Goal: Transaction & Acquisition: Purchase product/service

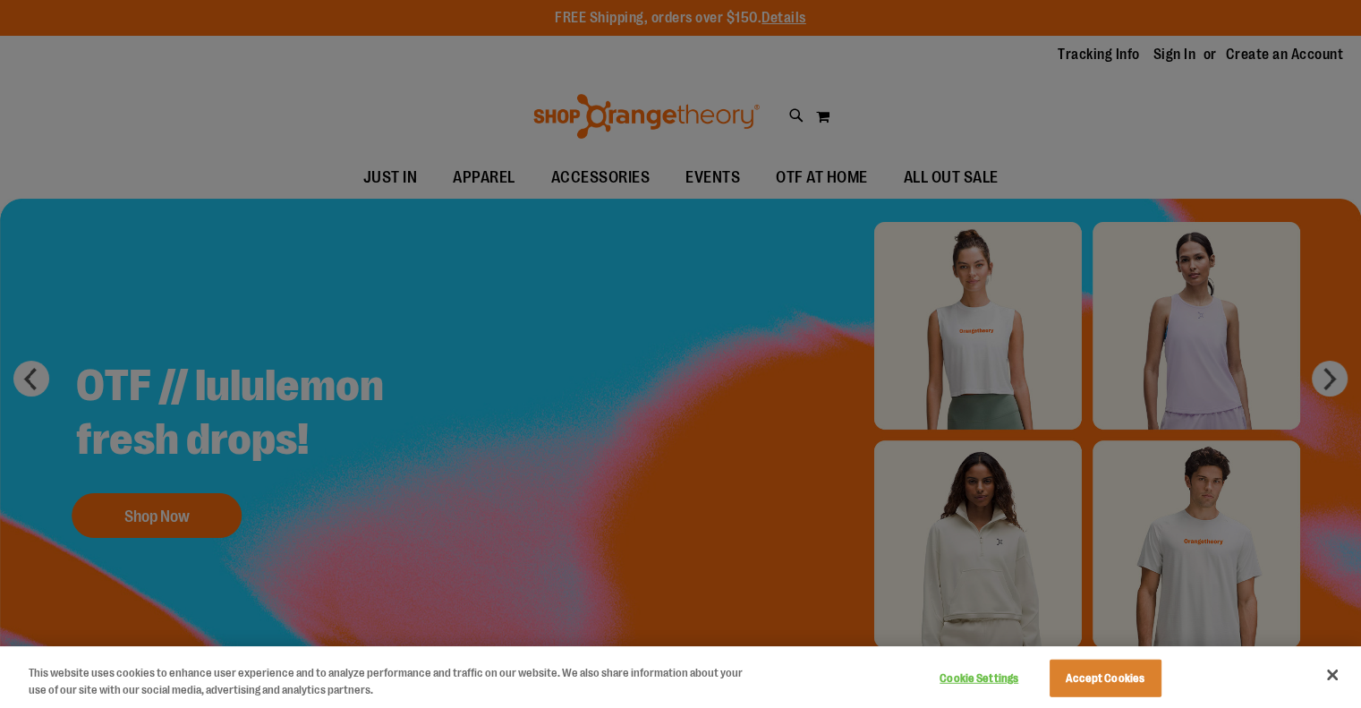
type input "**********"
click at [1130, 683] on button "Accept Cookies" at bounding box center [1105, 678] width 112 height 38
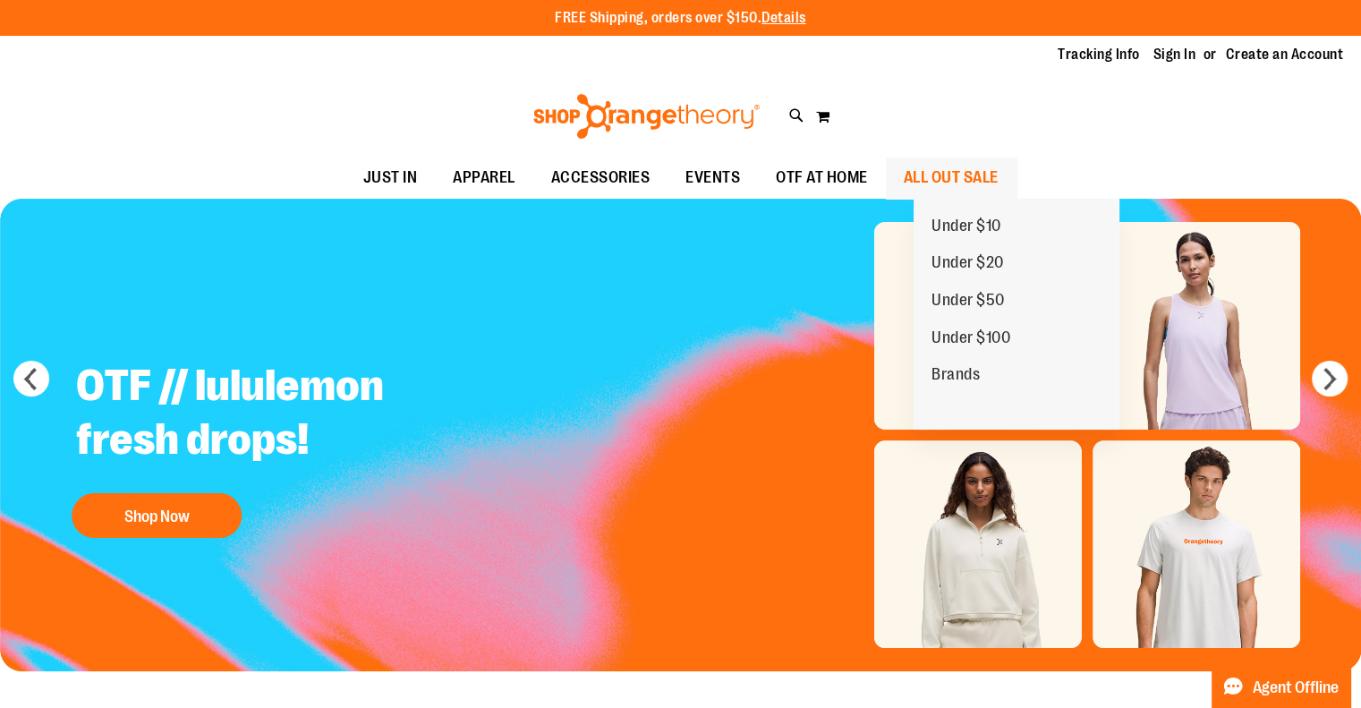
click at [998, 174] on span "ALL OUT SALE" at bounding box center [950, 177] width 95 height 40
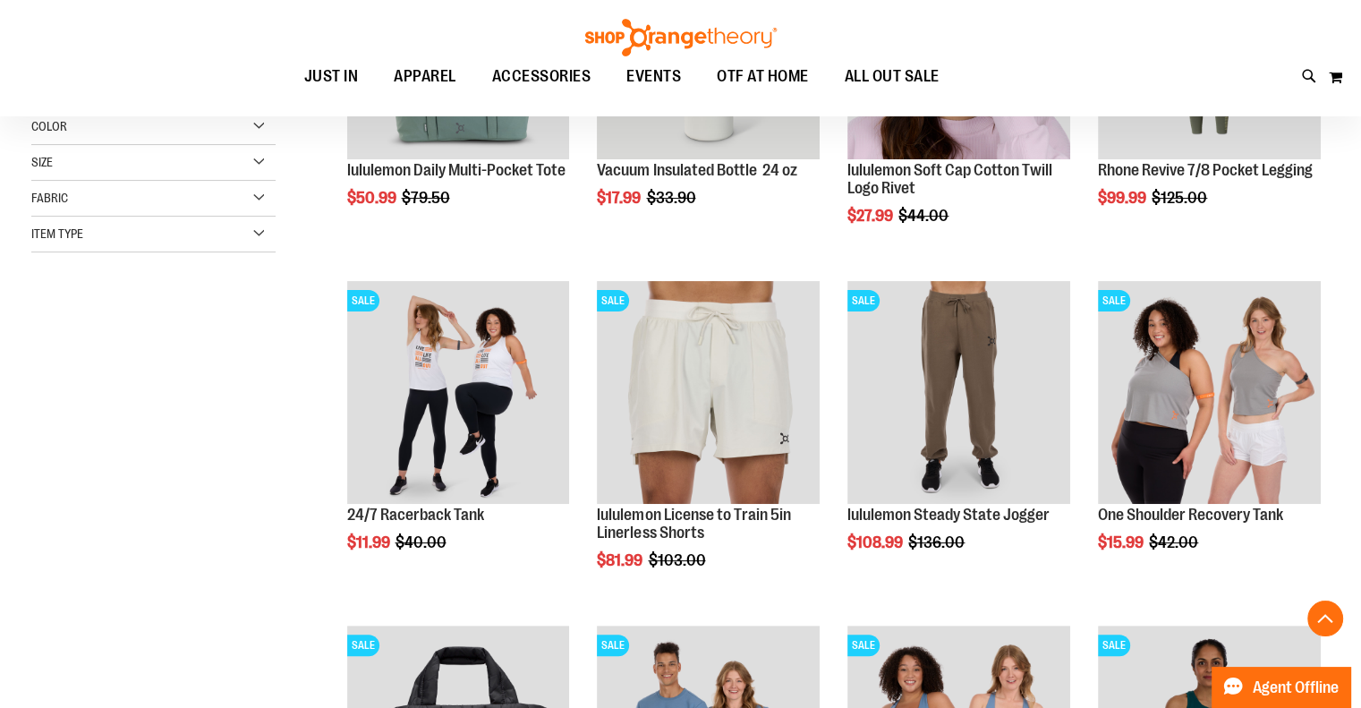
scroll to position [446, 0]
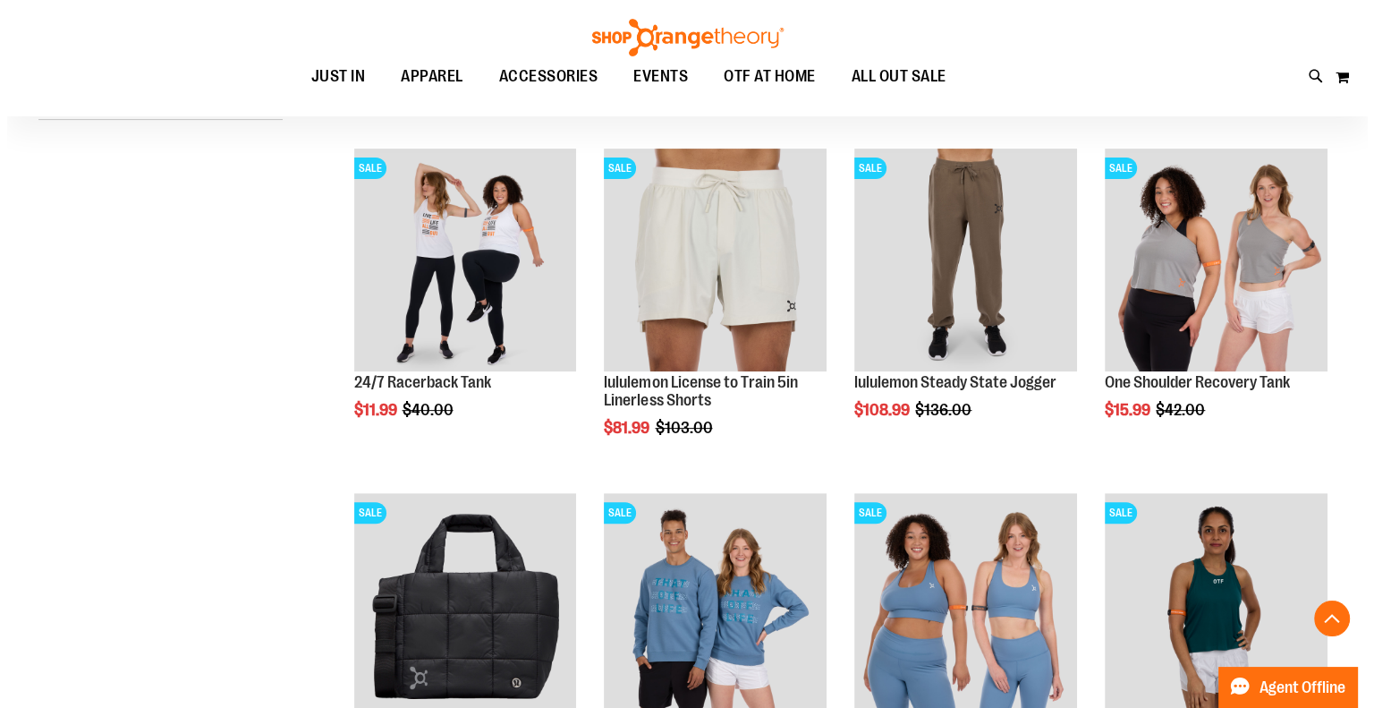
scroll to position [715, 0]
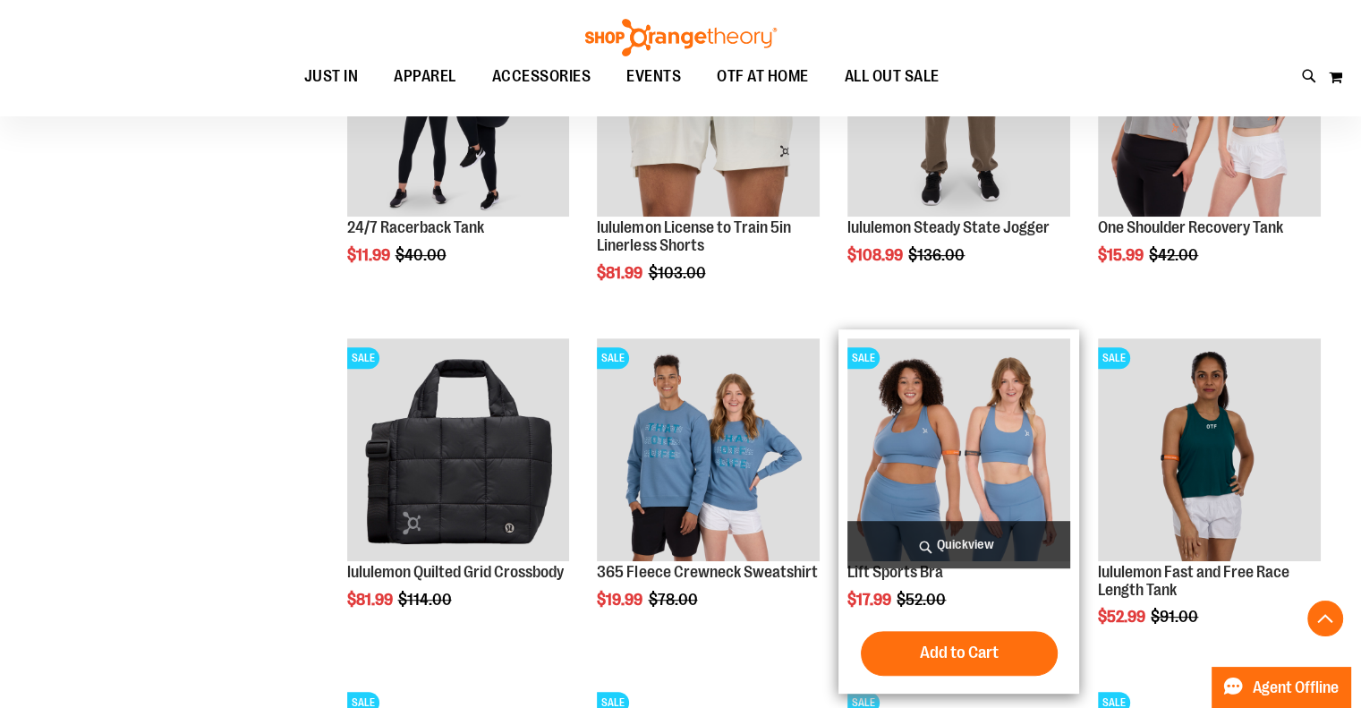
type input "**********"
click at [978, 533] on span "Quickview" at bounding box center [958, 544] width 223 height 47
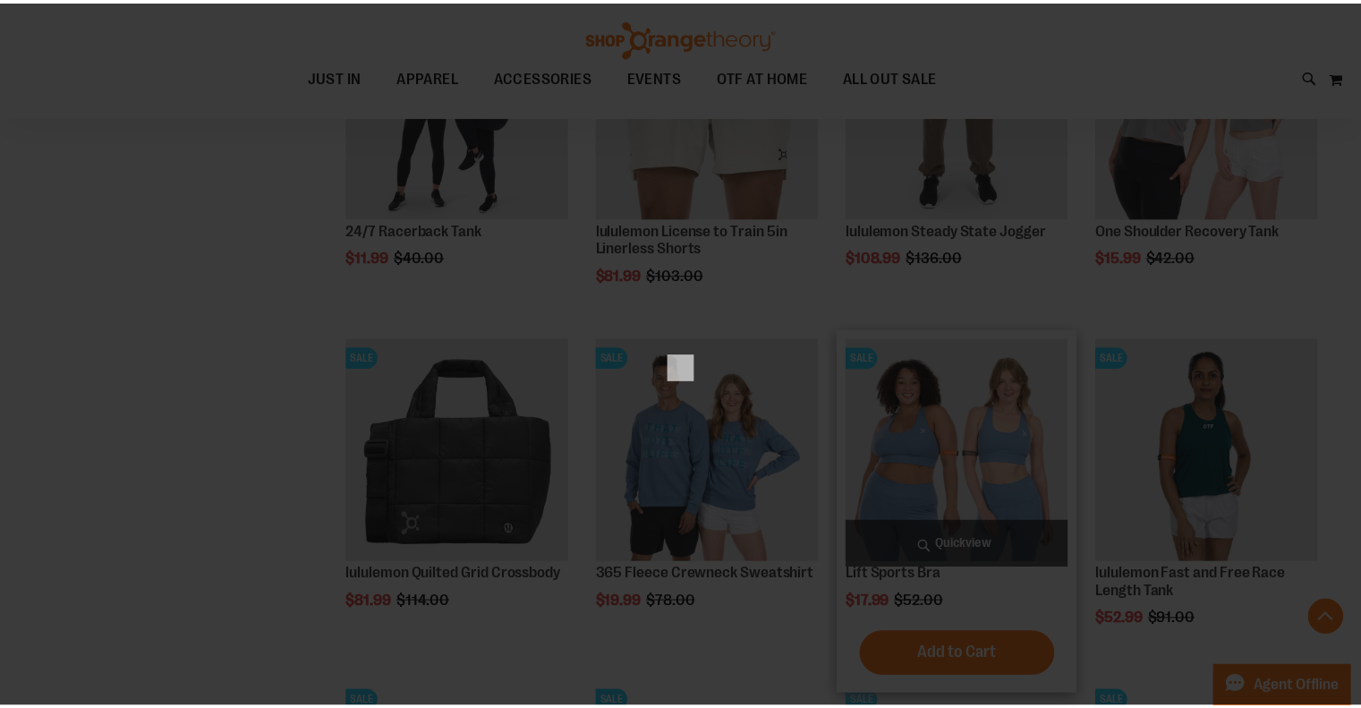
scroll to position [0, 0]
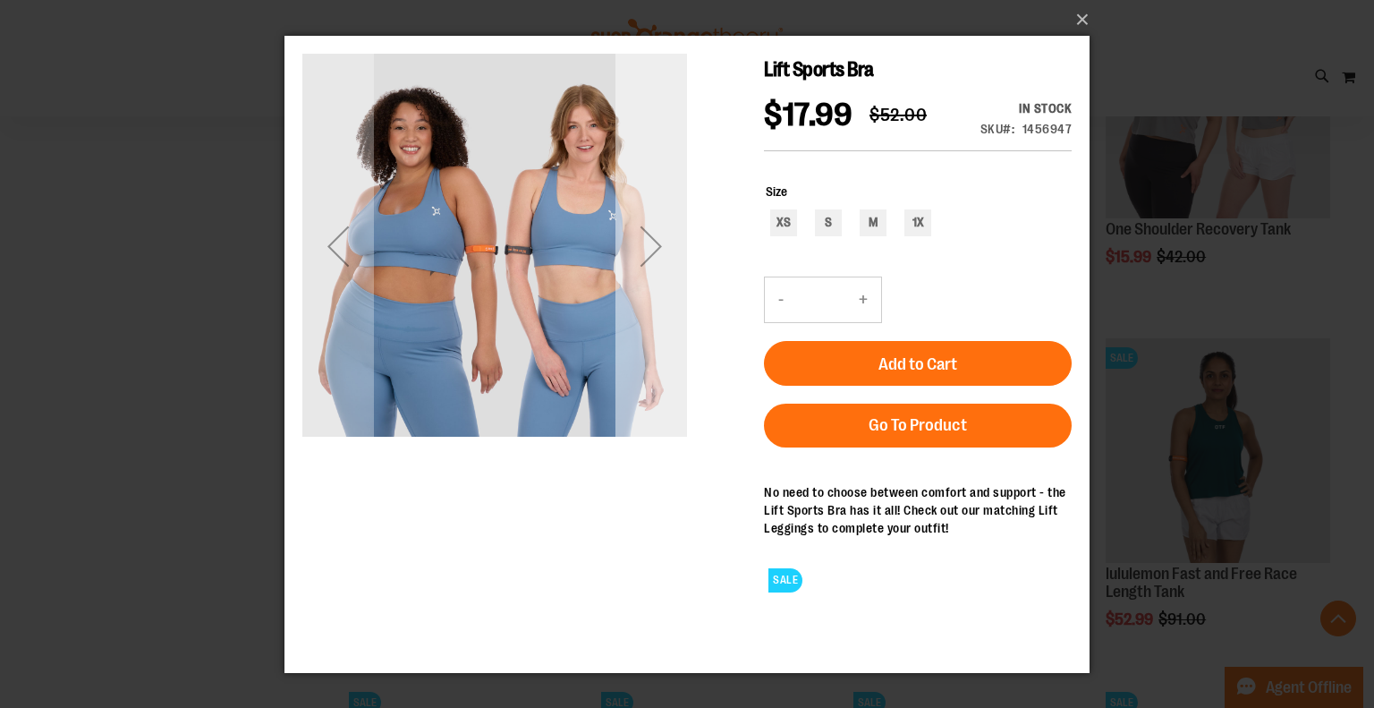
click at [650, 254] on div "Next" at bounding box center [651, 246] width 72 height 72
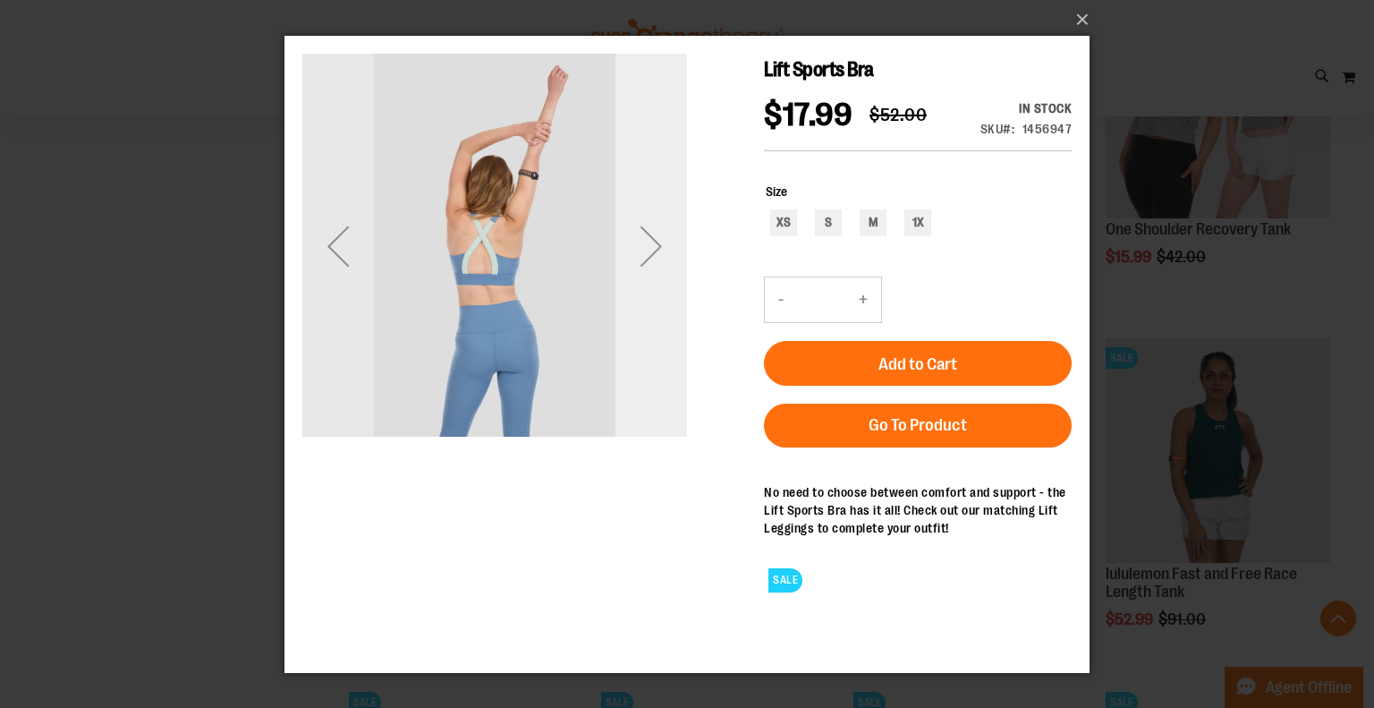
click at [643, 260] on div "Next" at bounding box center [651, 246] width 72 height 72
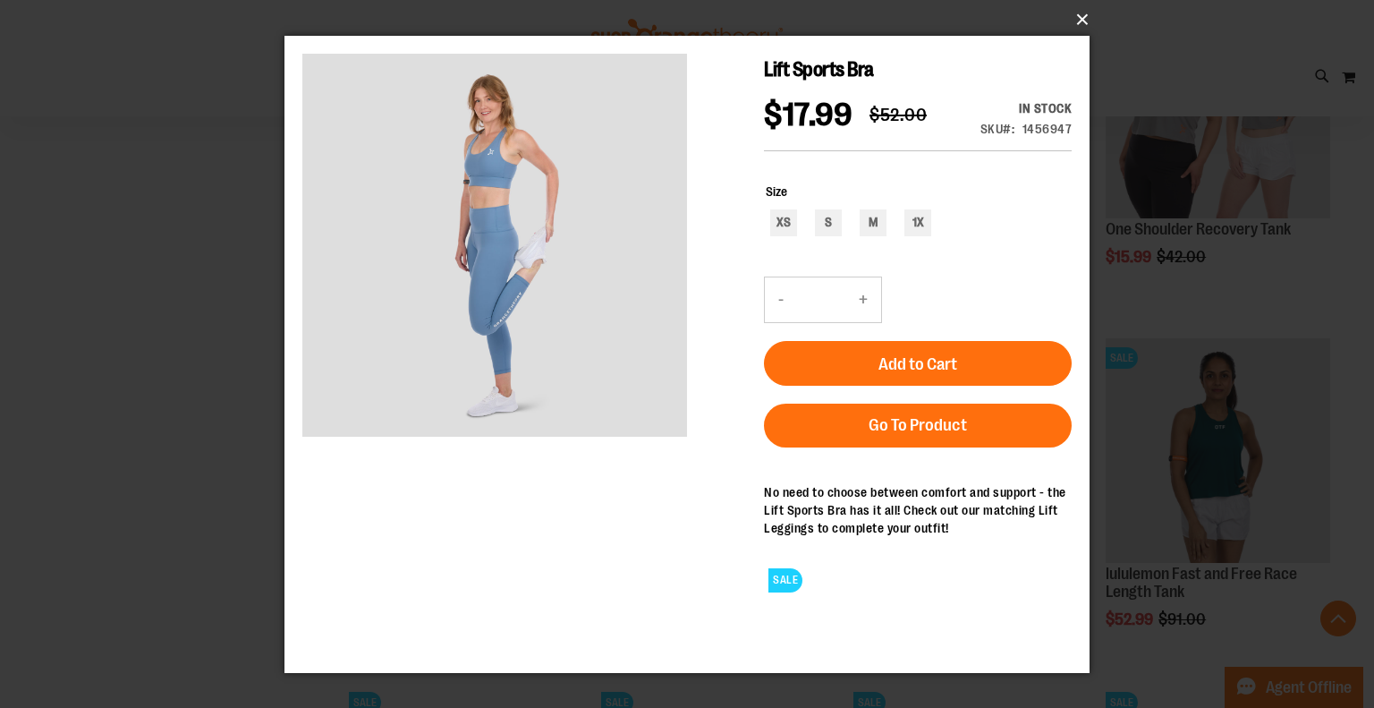
click at [1088, 21] on button "×" at bounding box center [692, 19] width 805 height 39
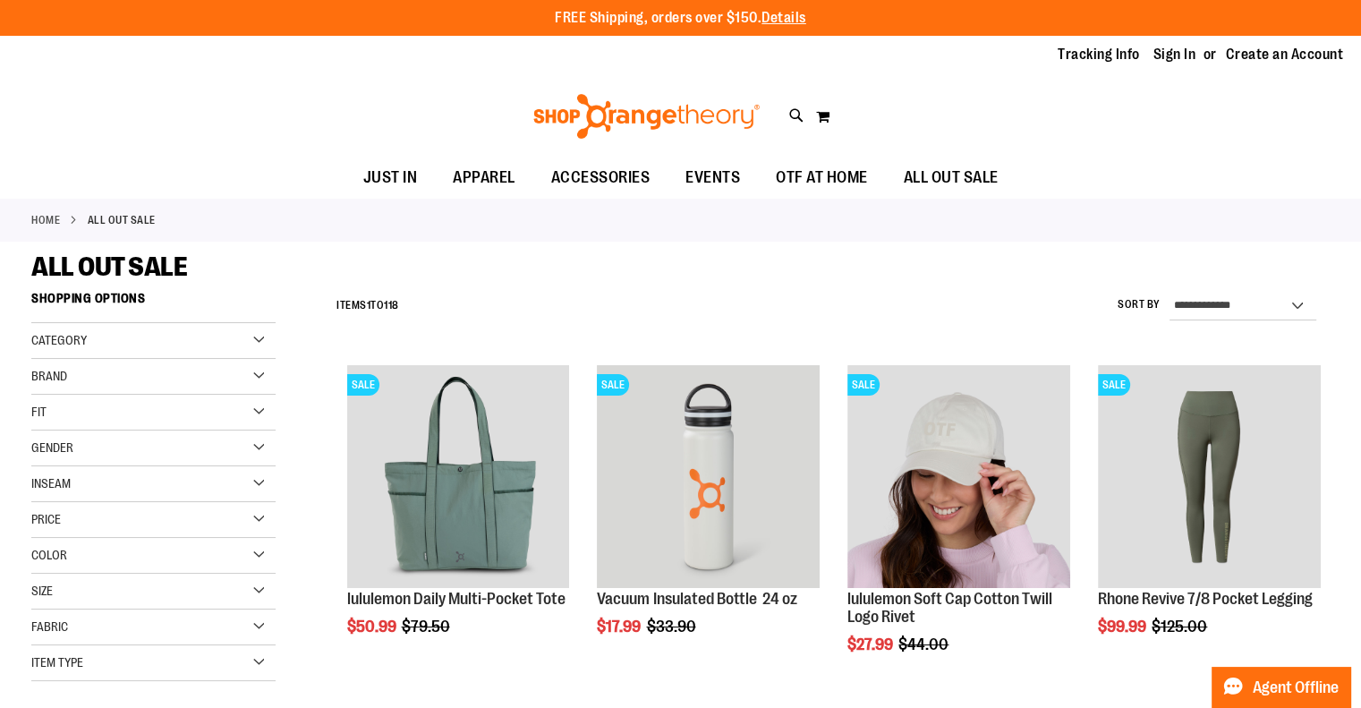
click at [261, 343] on div "Category" at bounding box center [153, 341] width 244 height 36
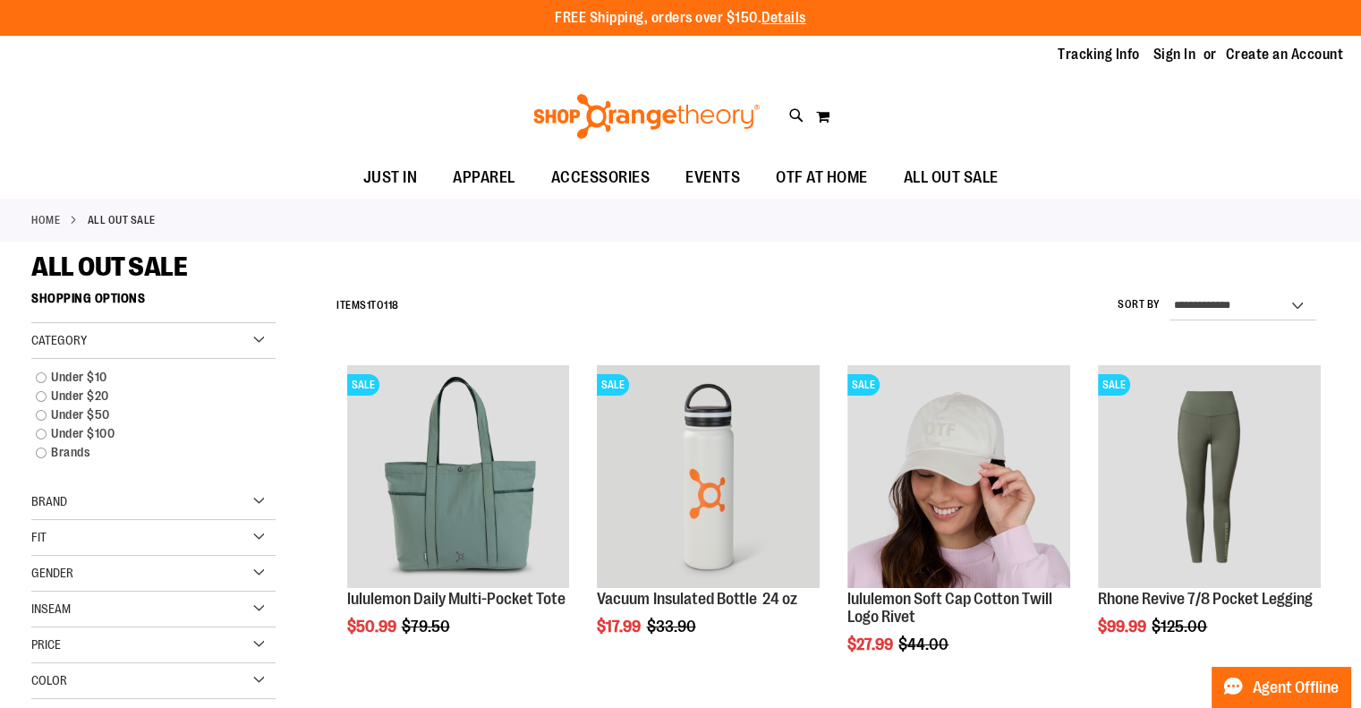
click at [261, 343] on div "Category" at bounding box center [153, 341] width 244 height 36
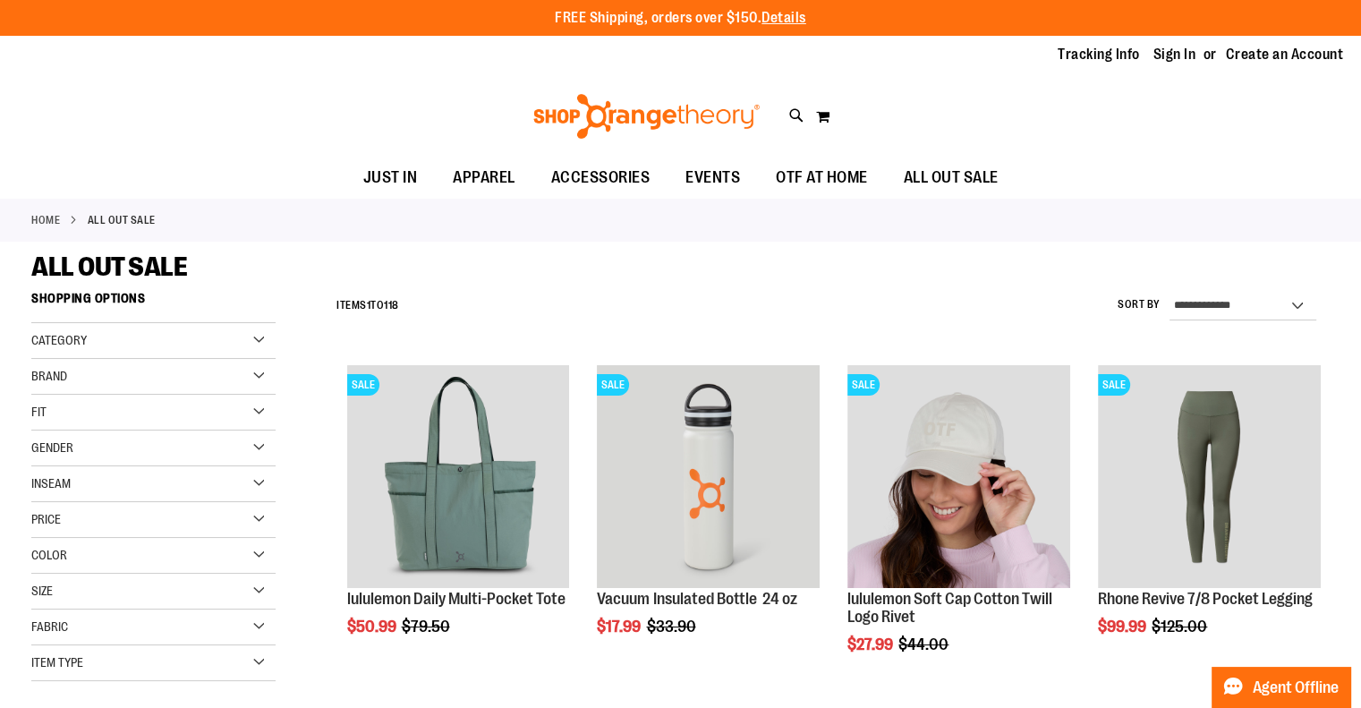
click at [262, 375] on div "Brand" at bounding box center [153, 377] width 244 height 36
click at [40, 445] on link "lululemon" at bounding box center [144, 450] width 234 height 19
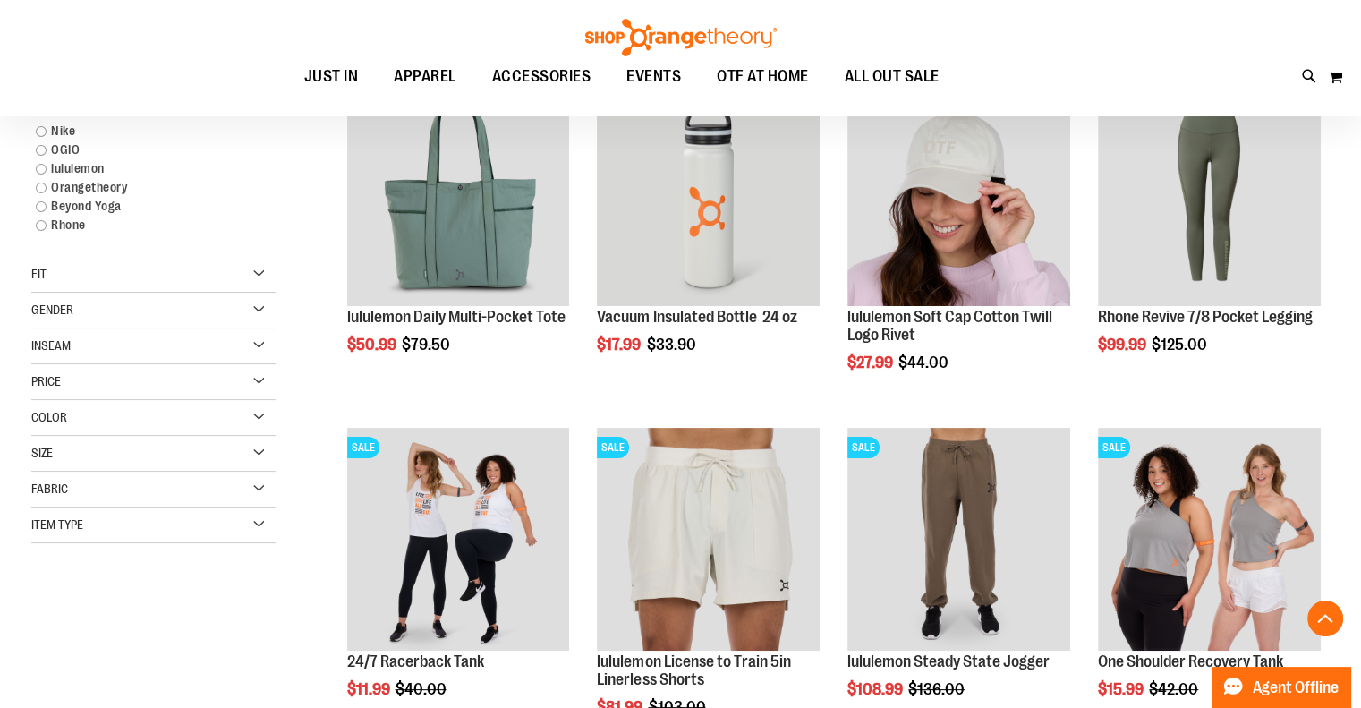
scroll to position [283, 0]
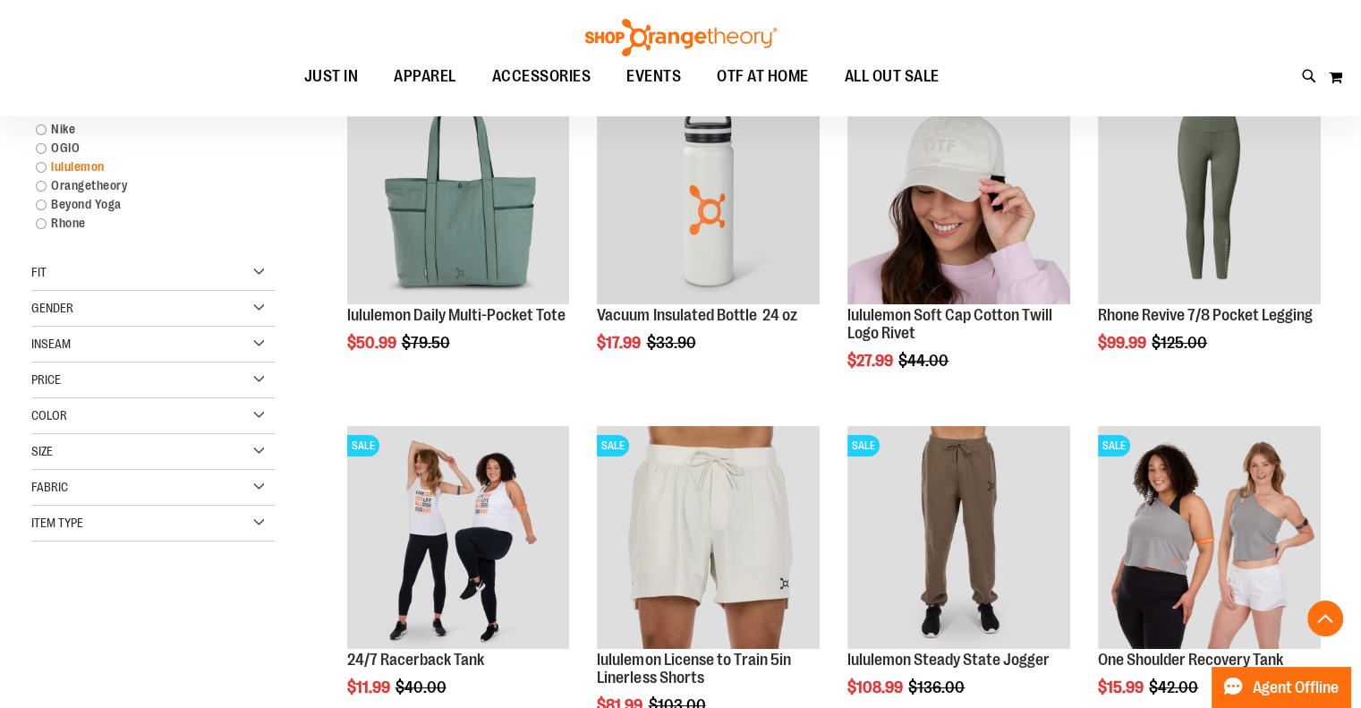
click at [38, 165] on link "lululemon" at bounding box center [144, 166] width 234 height 19
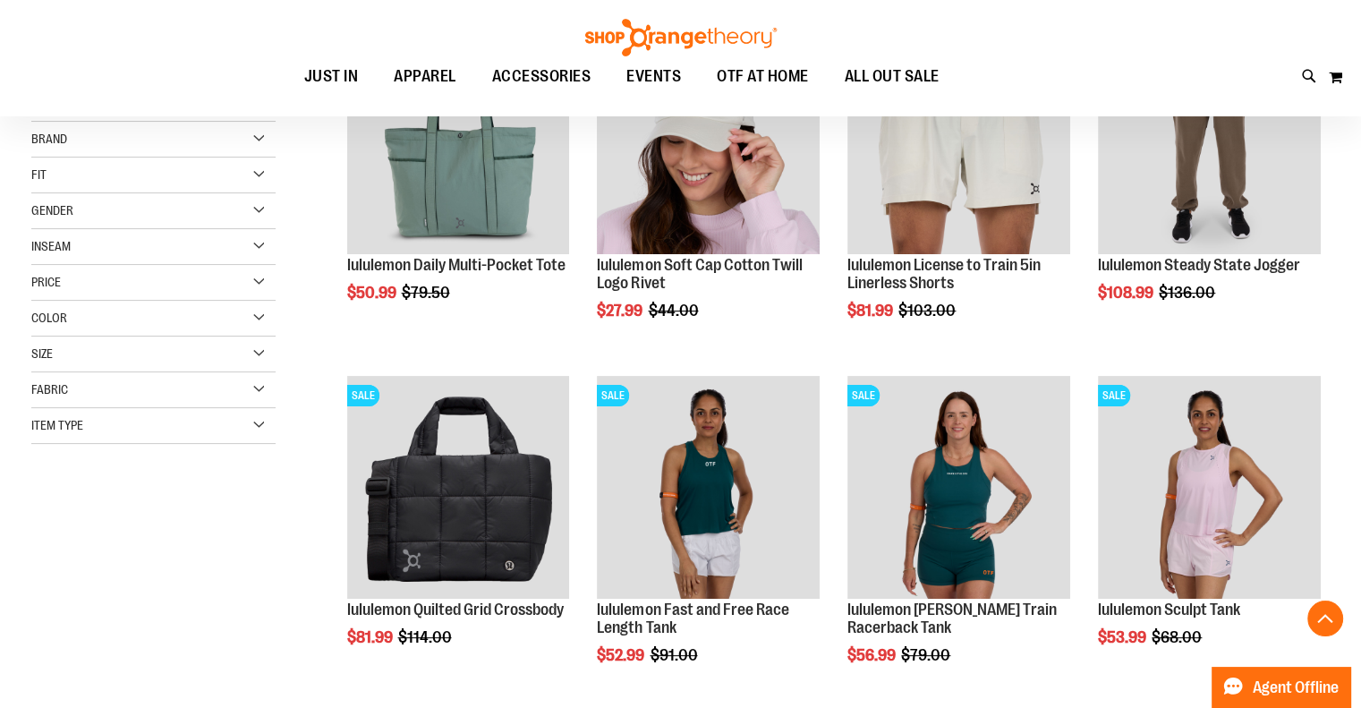
scroll to position [435, 0]
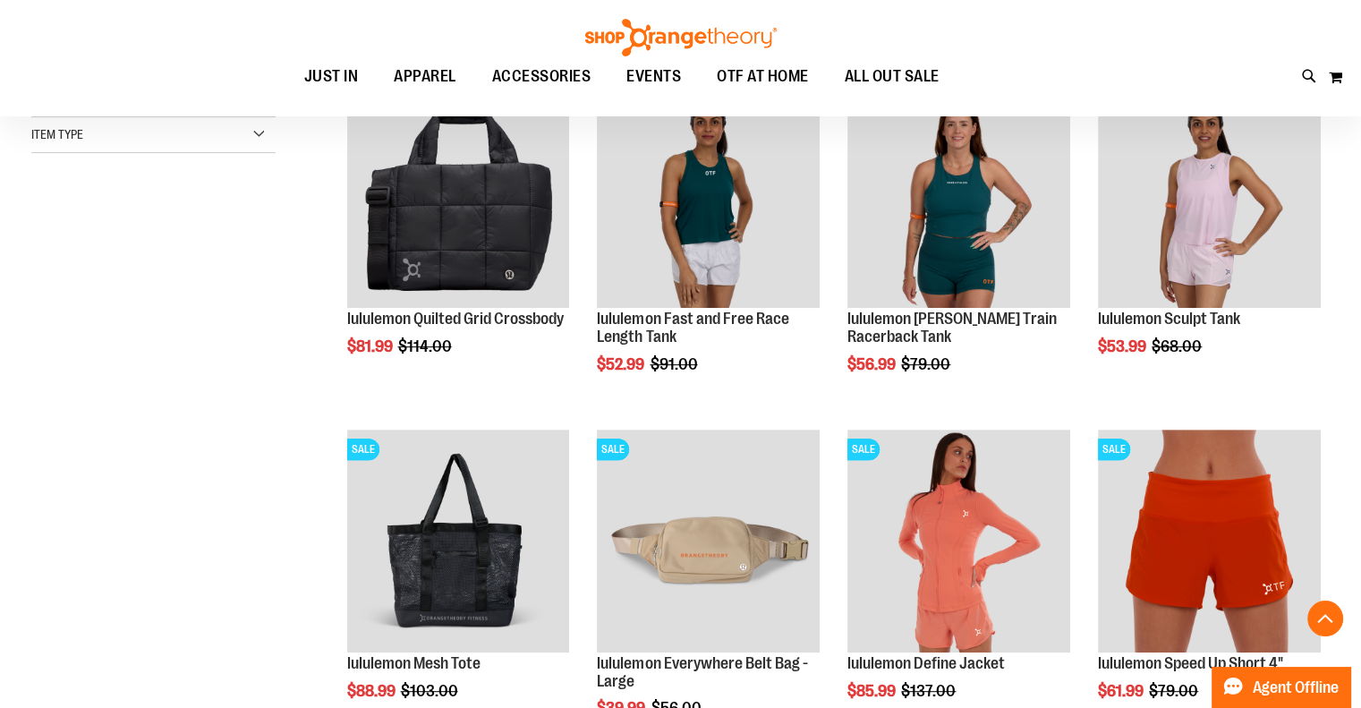
scroll to position [703, 0]
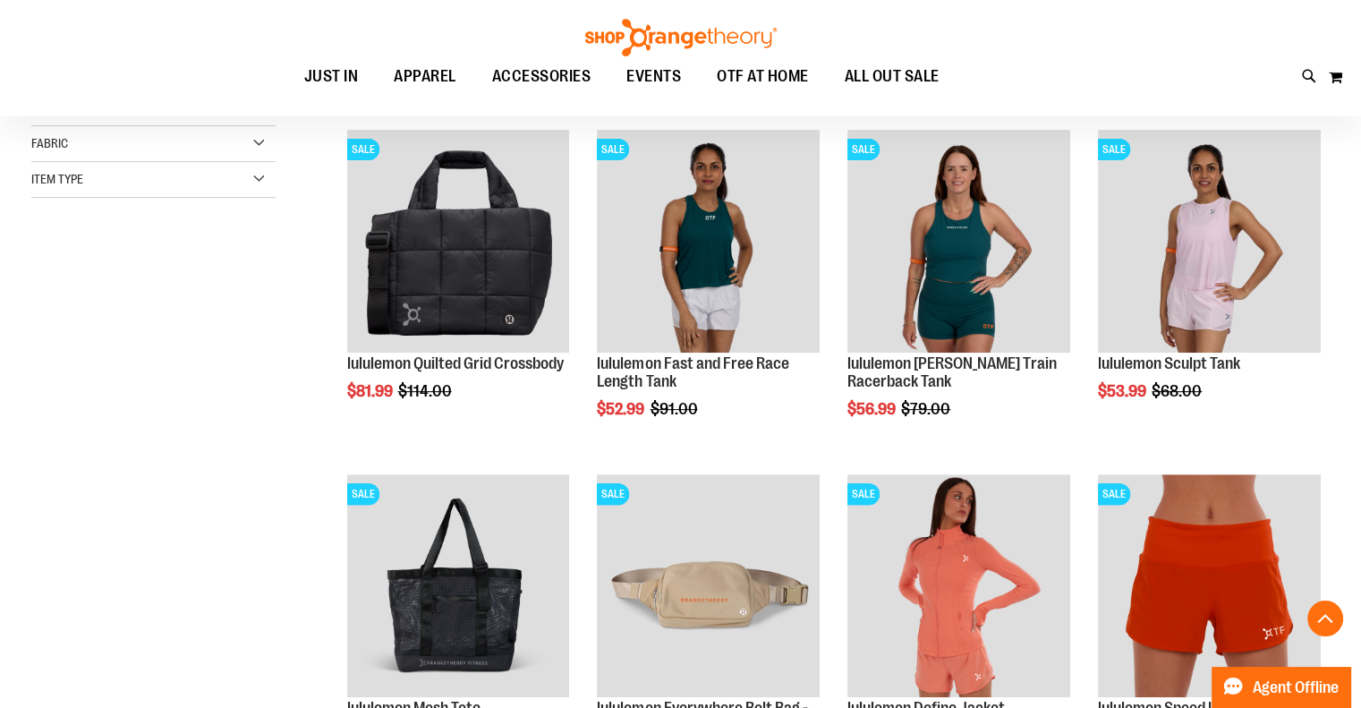
scroll to position [524, 0]
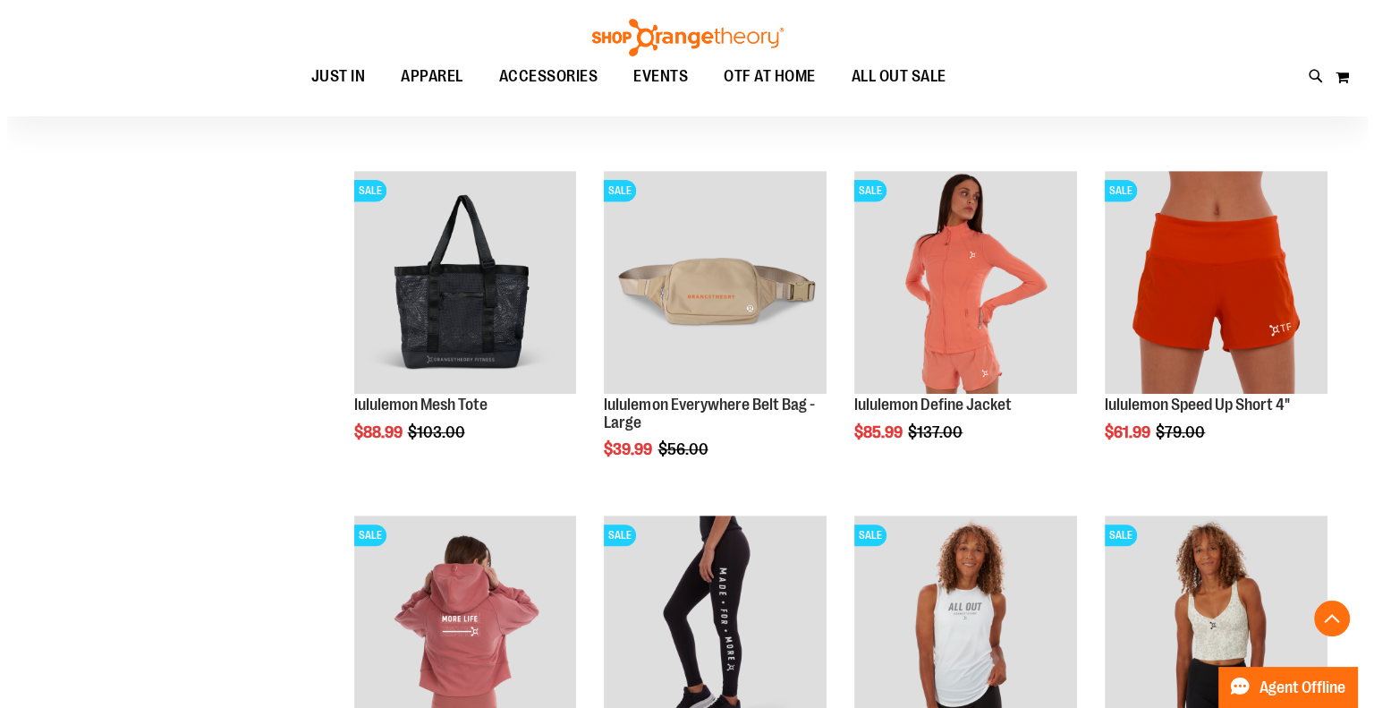
scroll to position [793, 0]
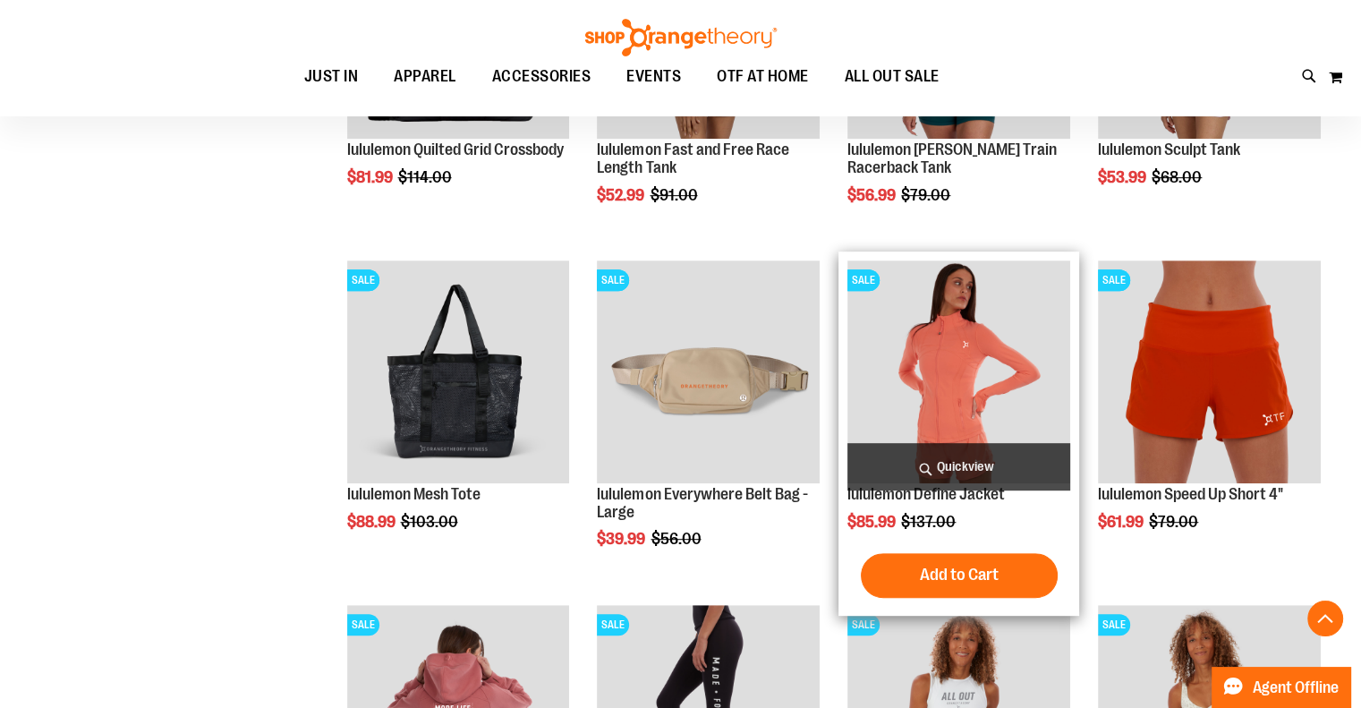
click at [961, 464] on span "Quickview" at bounding box center [958, 466] width 223 height 47
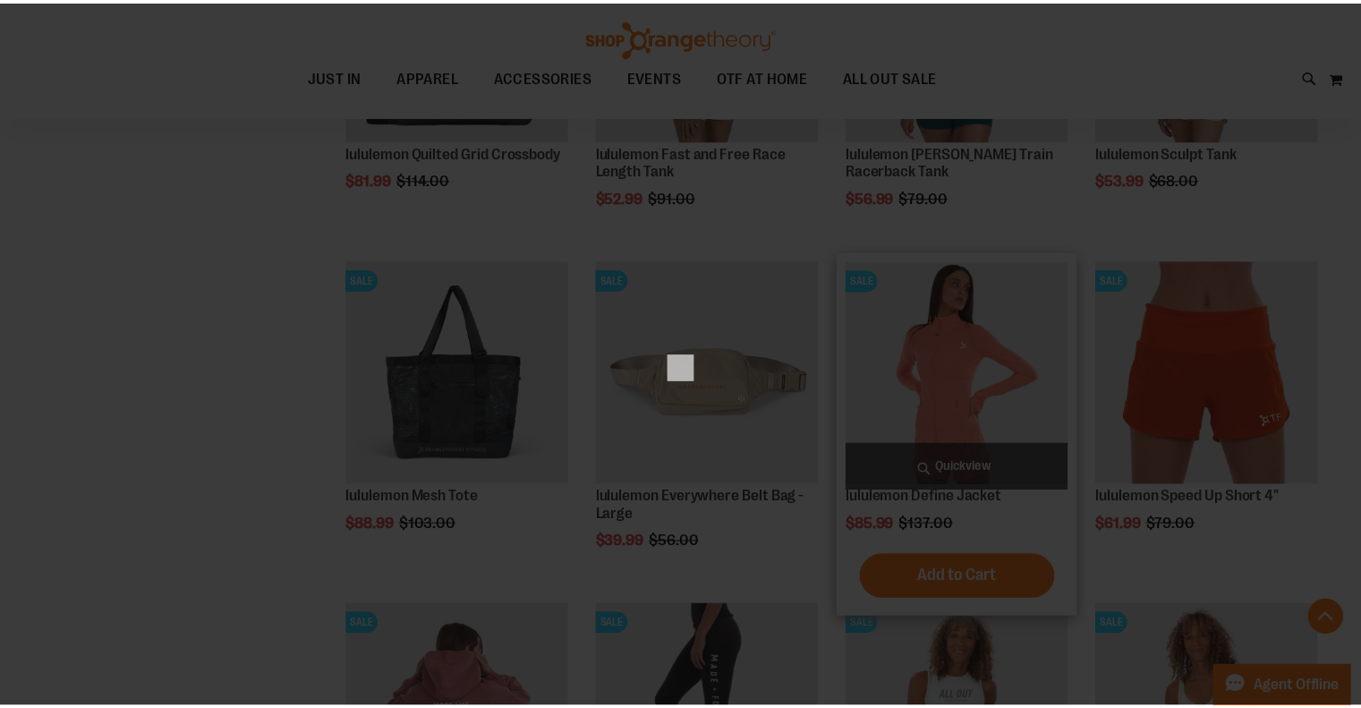
scroll to position [0, 0]
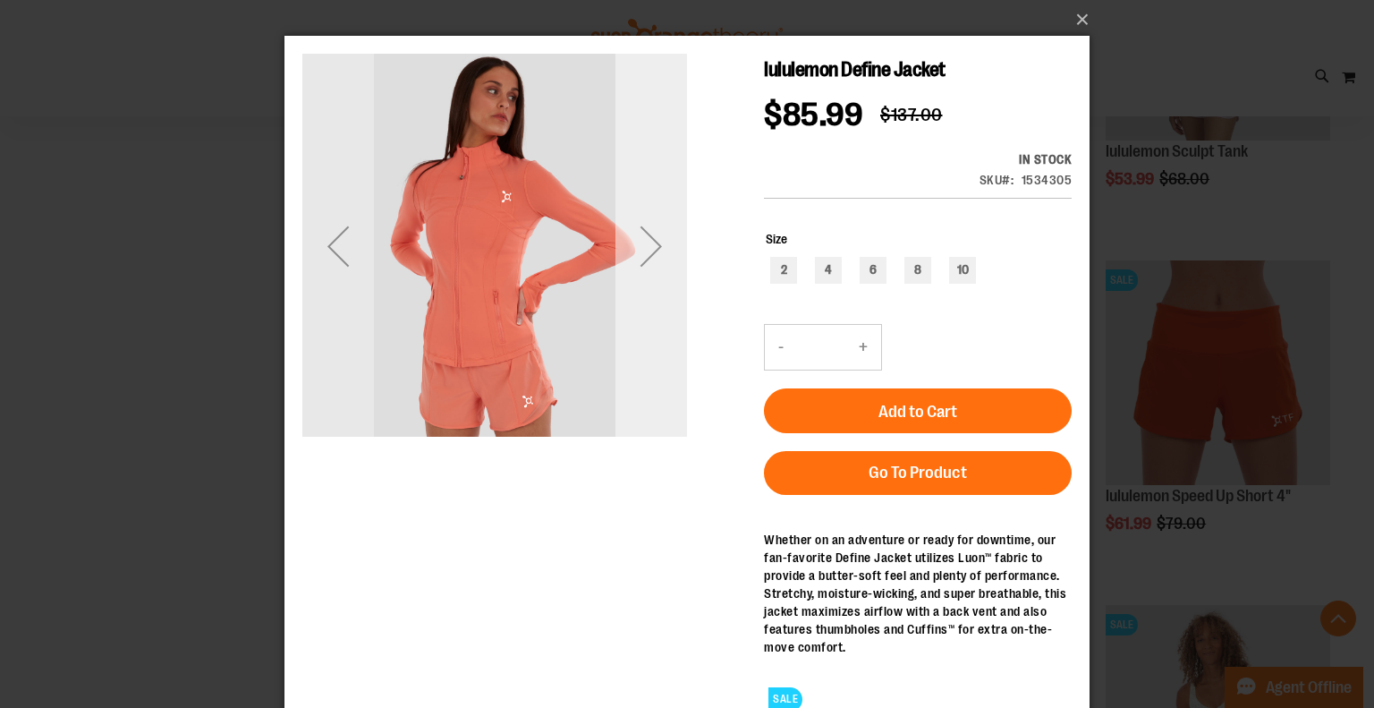
click at [652, 252] on div "Next" at bounding box center [651, 246] width 72 height 72
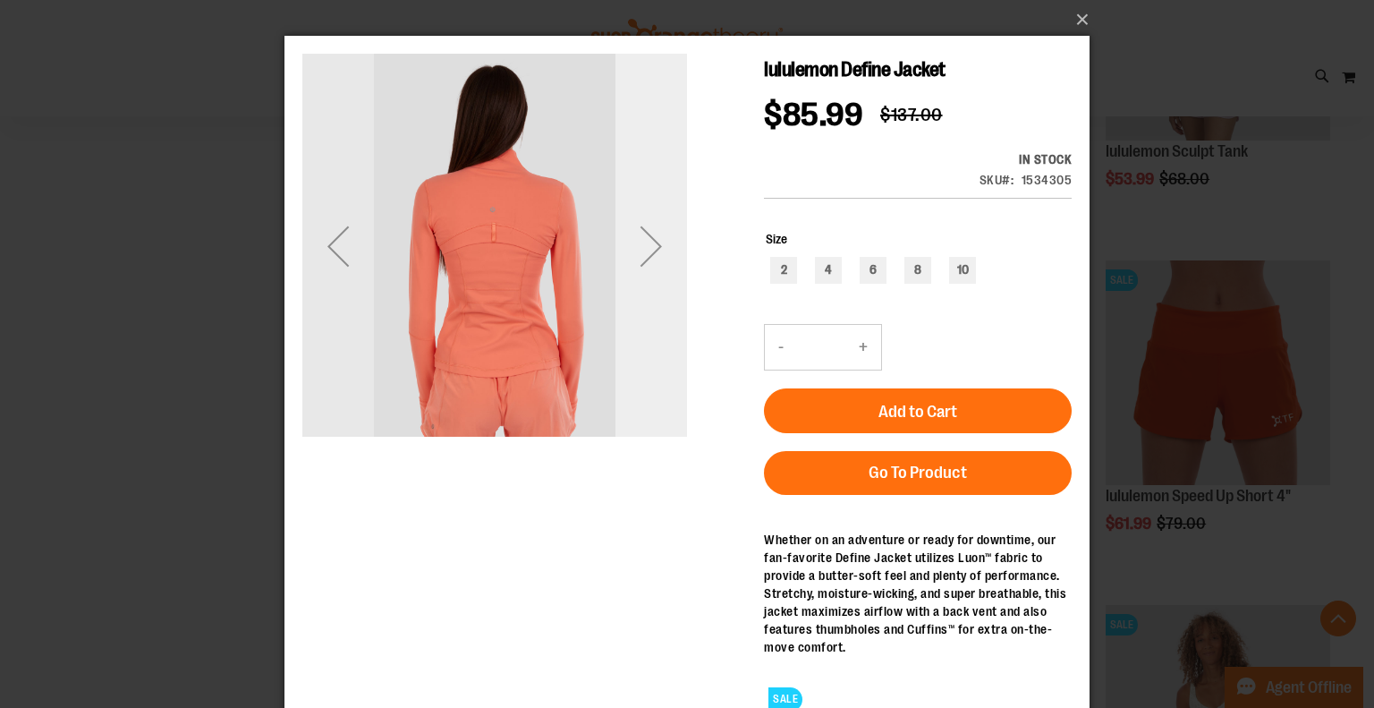
click at [652, 252] on div "Next" at bounding box center [651, 246] width 72 height 72
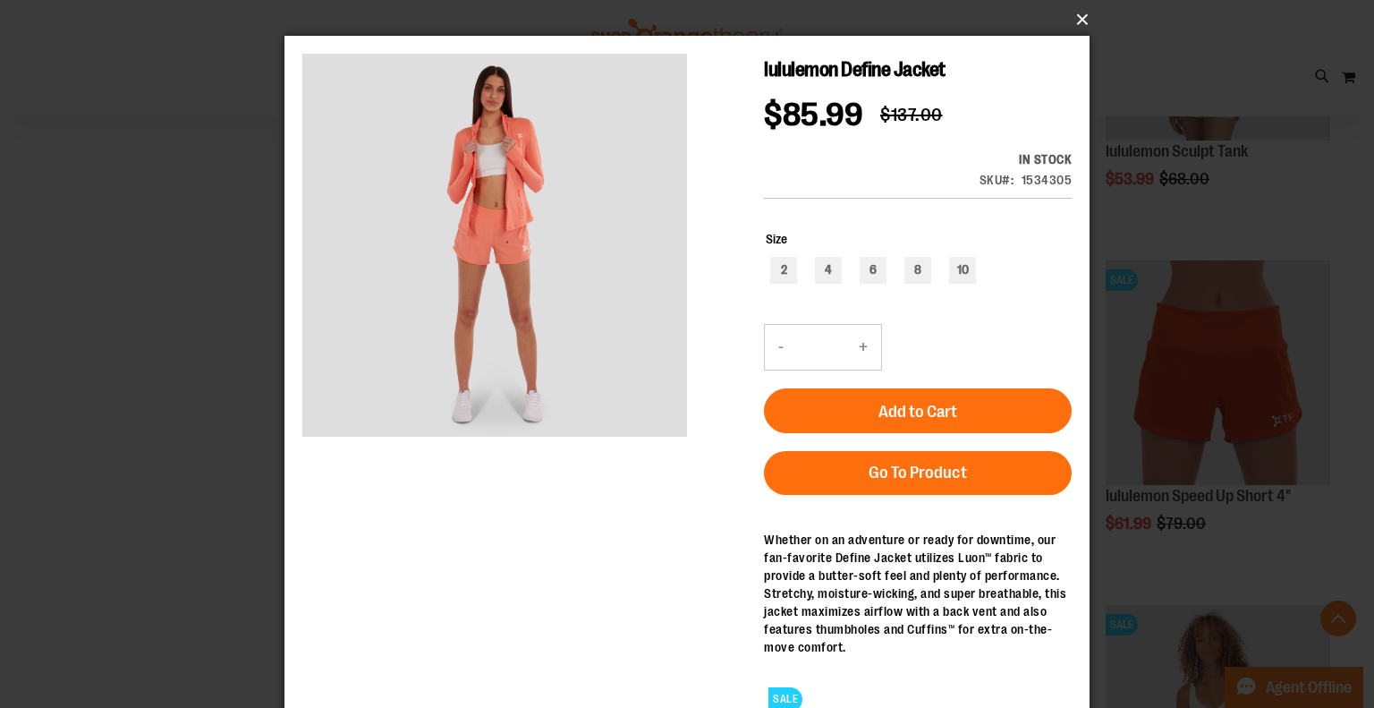
click at [1086, 21] on button "×" at bounding box center [692, 19] width 805 height 39
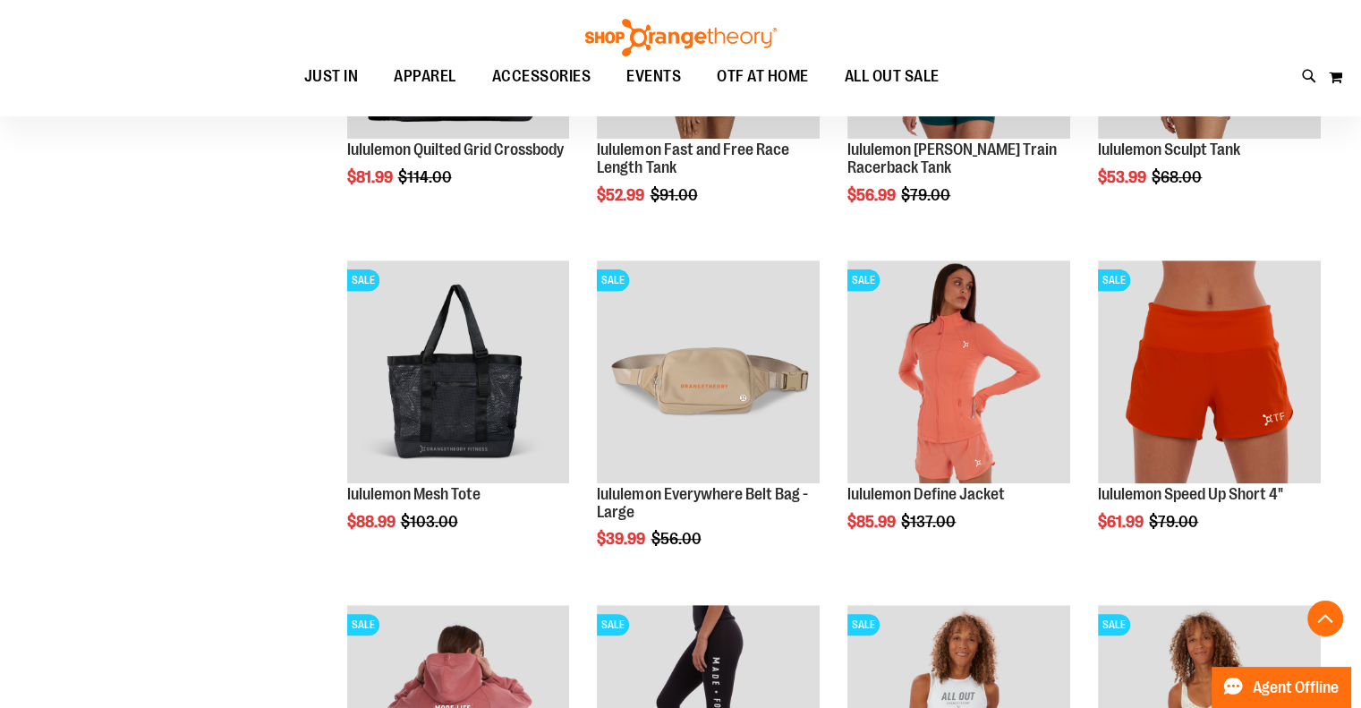
scroll to position [435, 0]
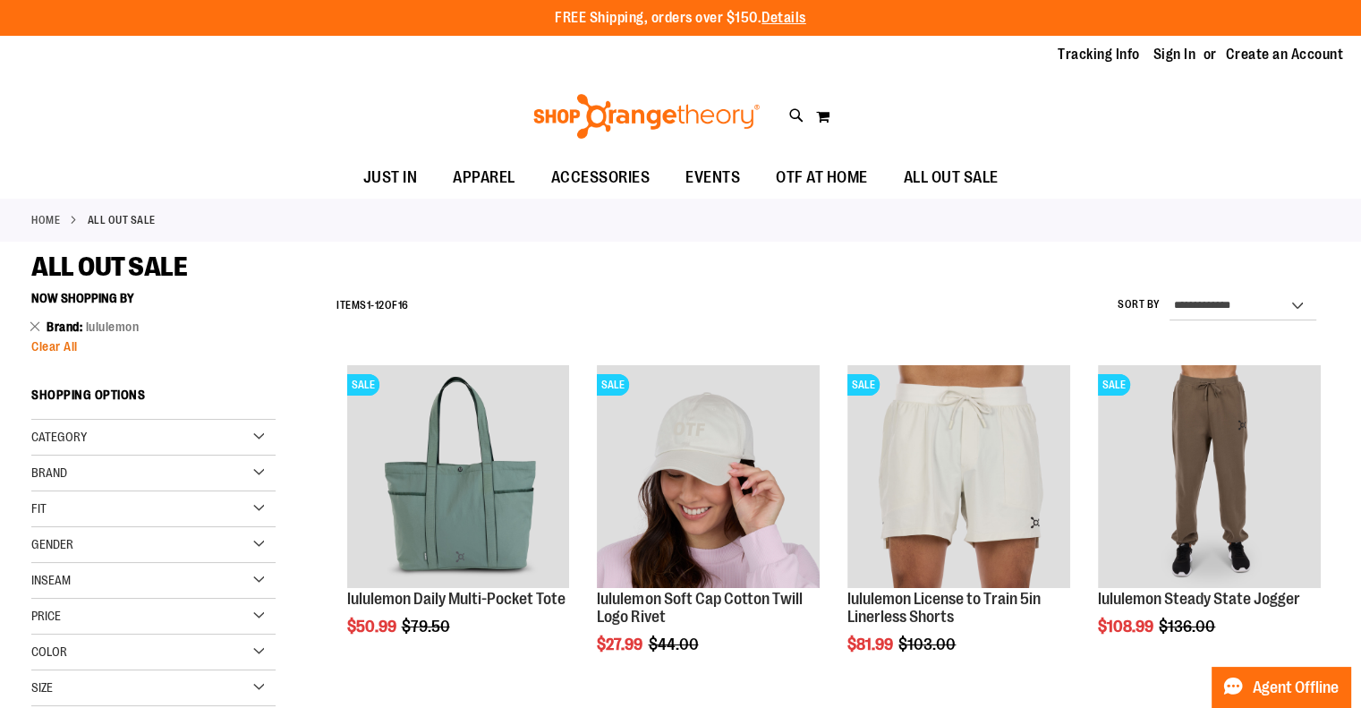
click at [73, 346] on span "Clear All" at bounding box center [54, 346] width 47 height 14
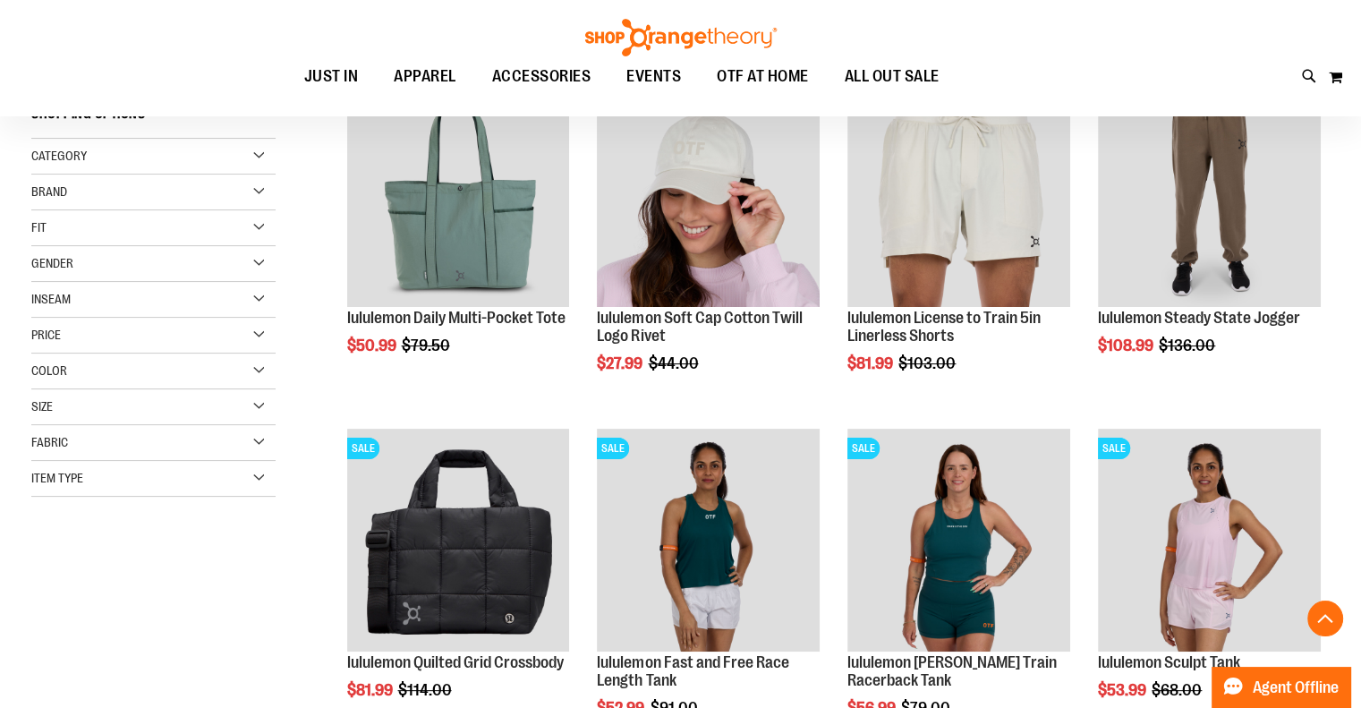
scroll to position [283, 0]
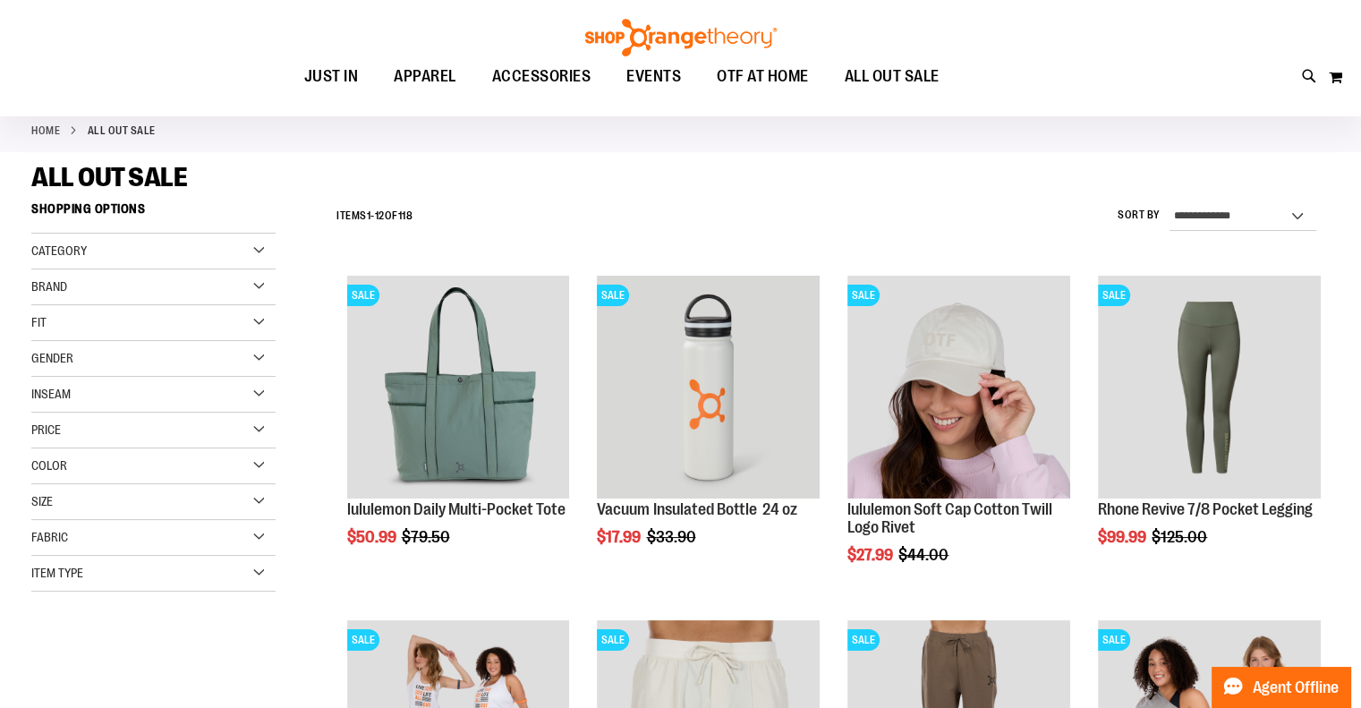
scroll to position [14, 0]
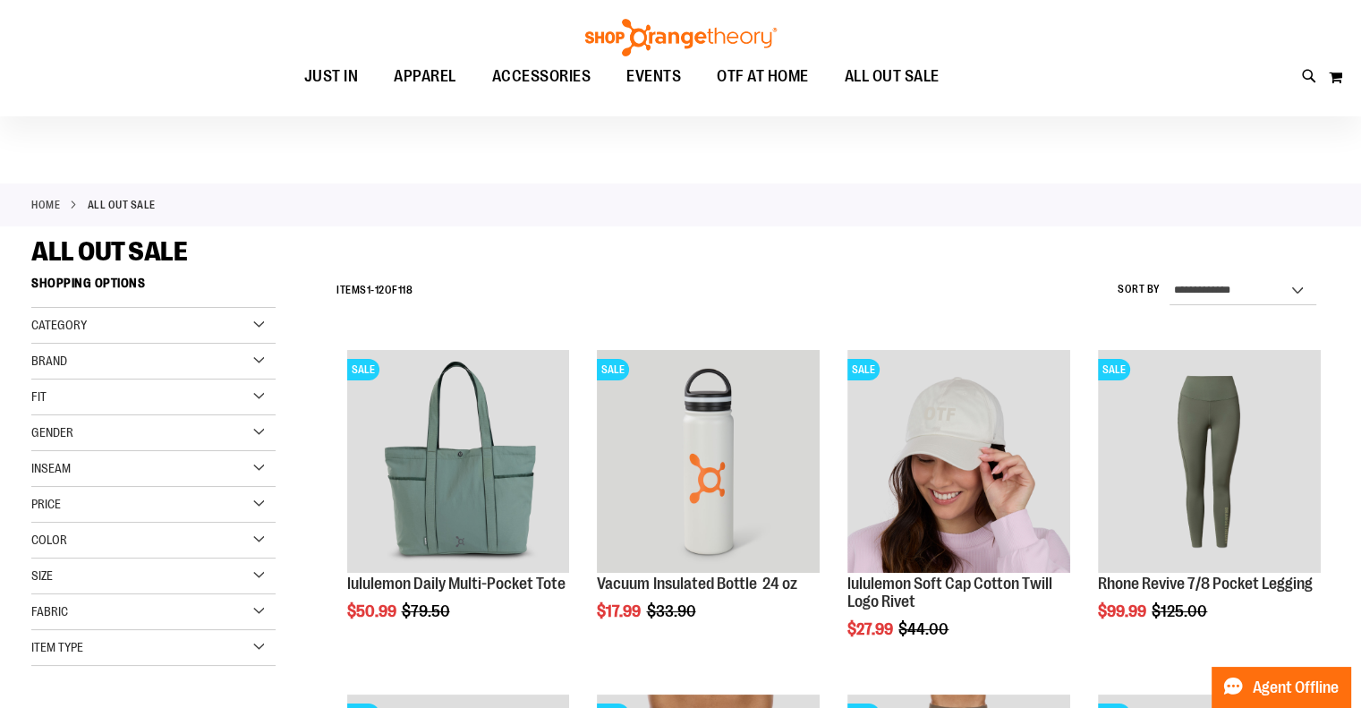
click at [64, 362] on span "Brand" at bounding box center [49, 360] width 36 height 14
click at [43, 453] on link "Orangetheory" at bounding box center [144, 454] width 234 height 19
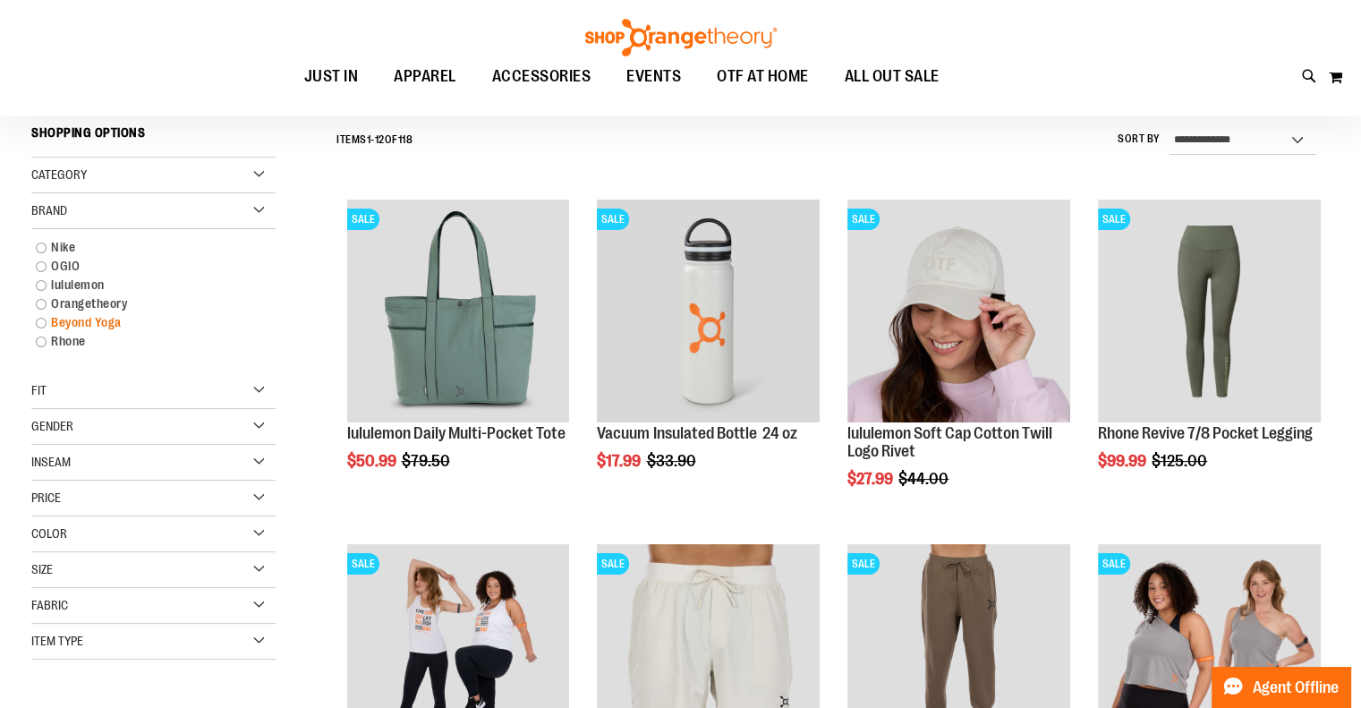
scroll to position [166, 0]
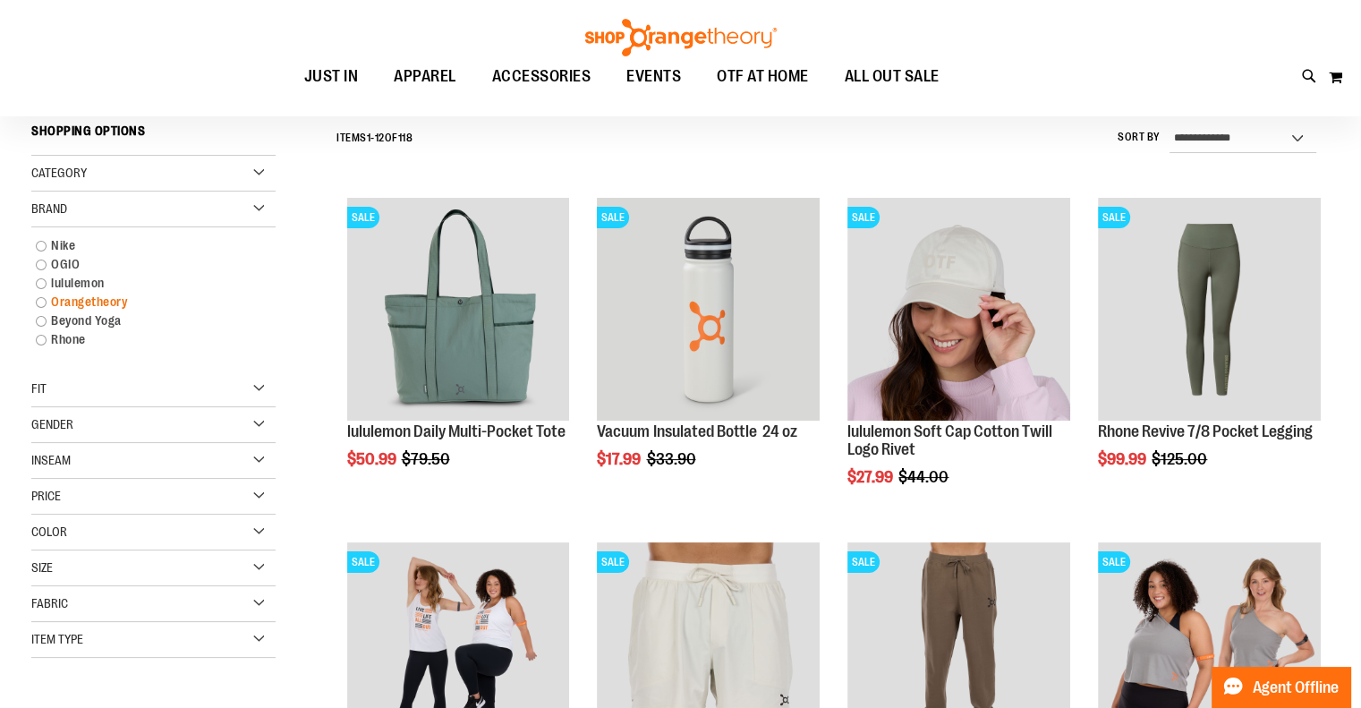
click at [75, 296] on link "Orangetheory" at bounding box center [144, 302] width 234 height 19
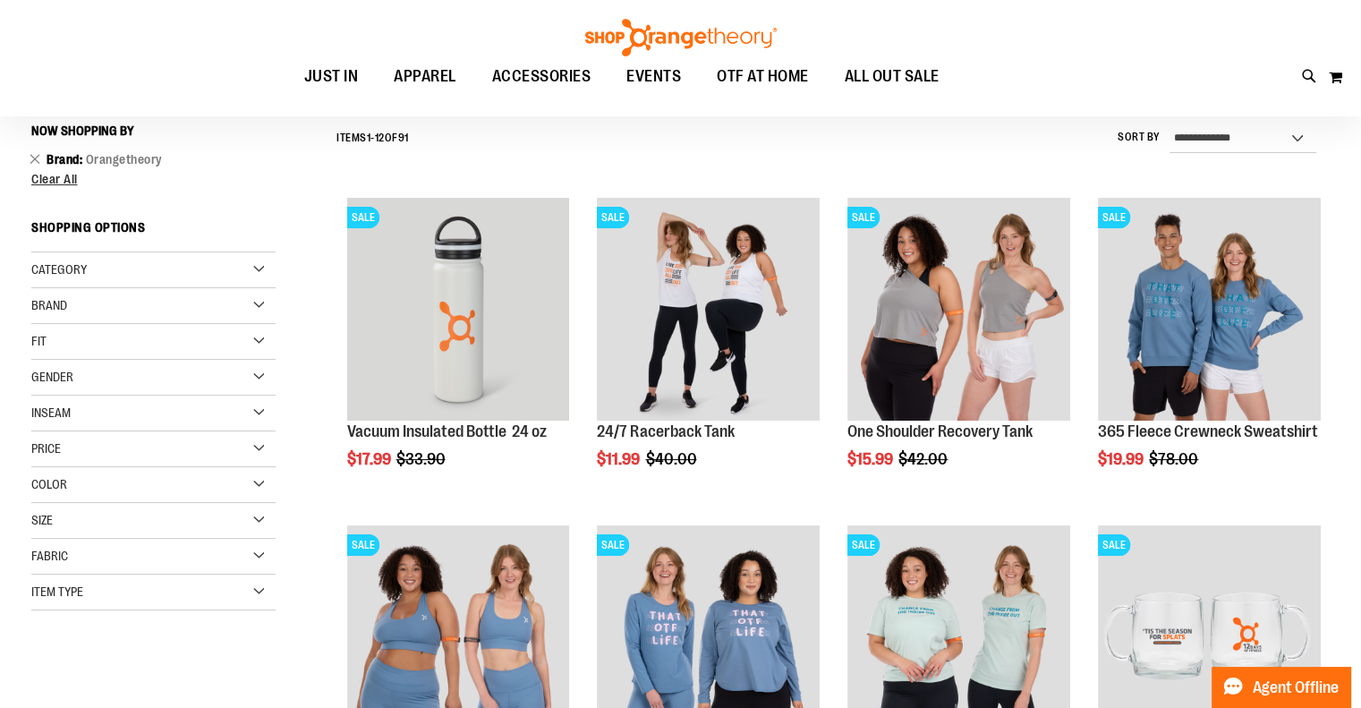
scroll to position [435, 0]
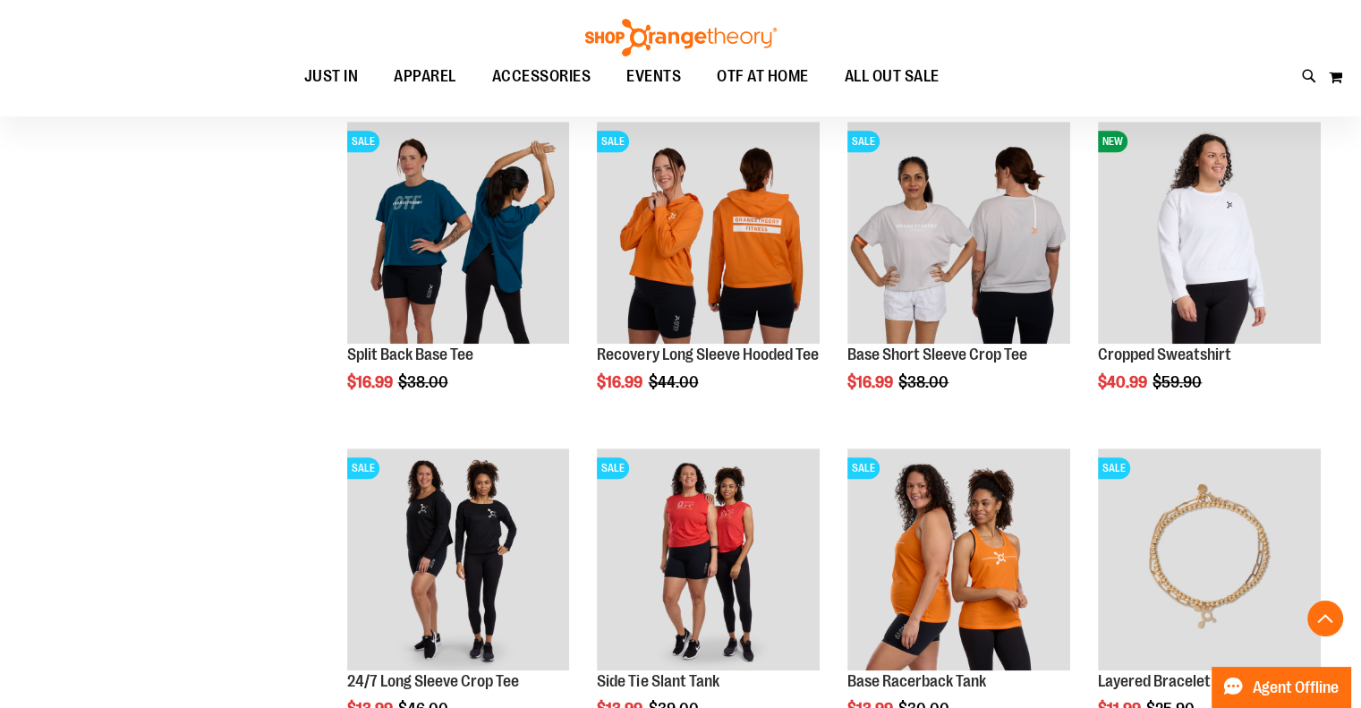
scroll to position [1329, 0]
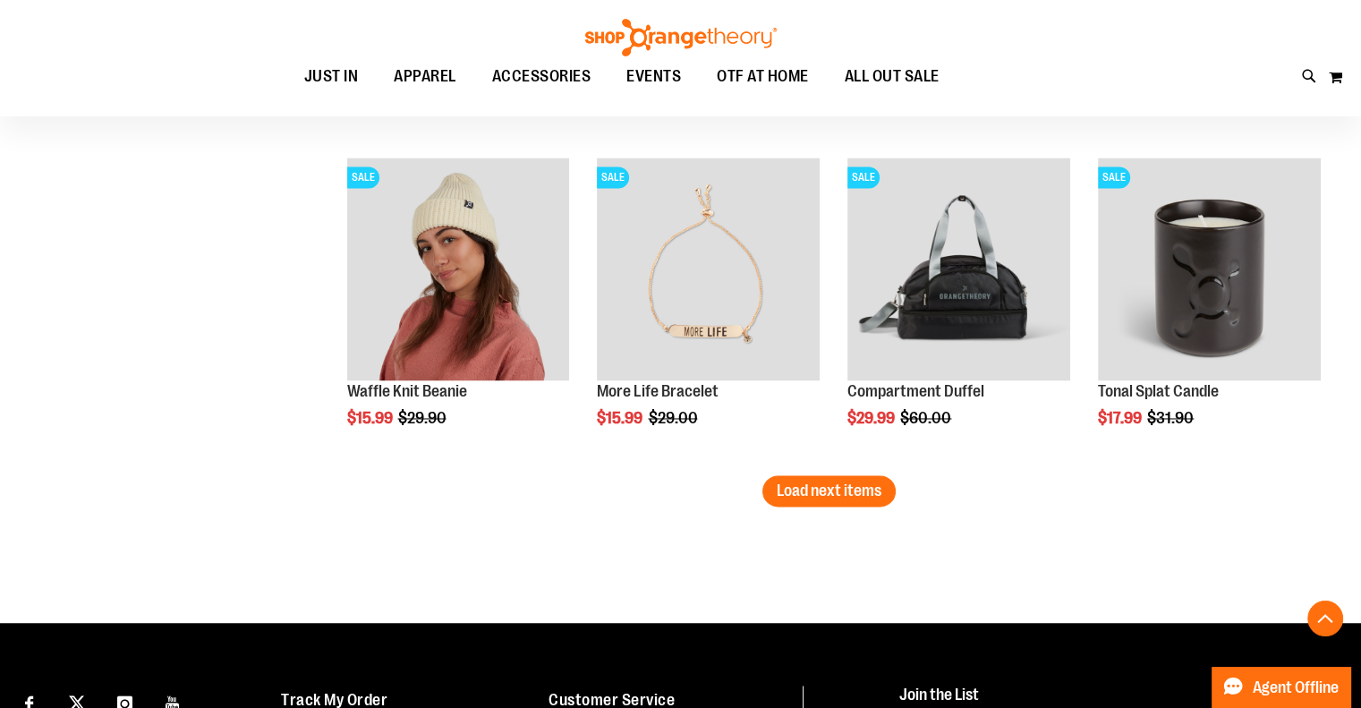
scroll to position [2850, 0]
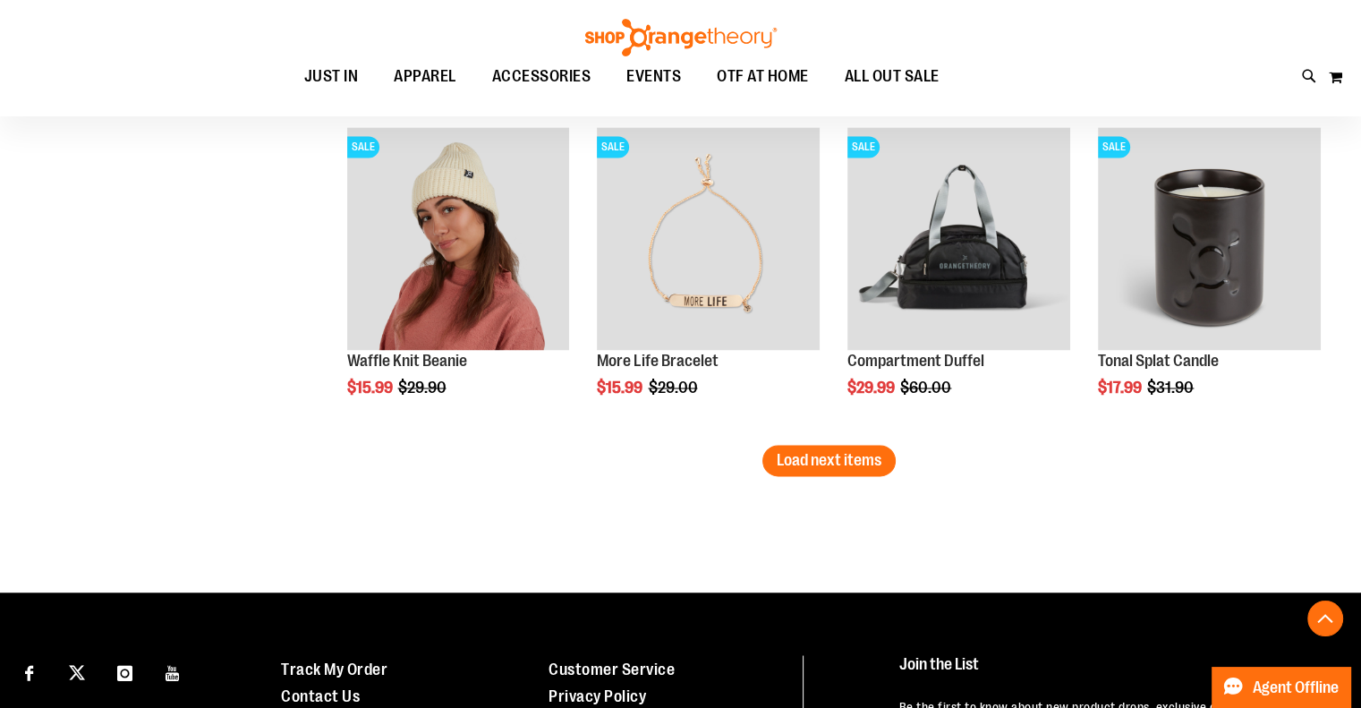
click at [843, 451] on span "Load next items" at bounding box center [828, 460] width 105 height 18
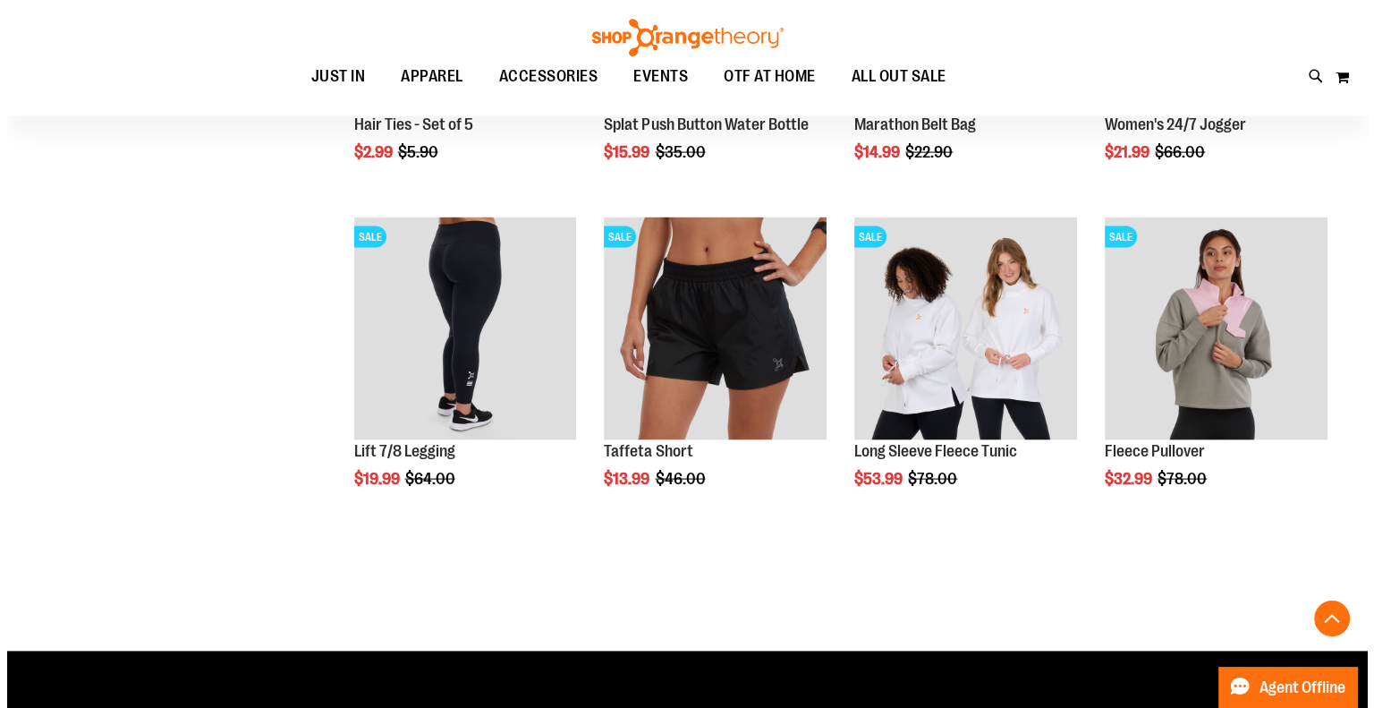
scroll to position [3744, 0]
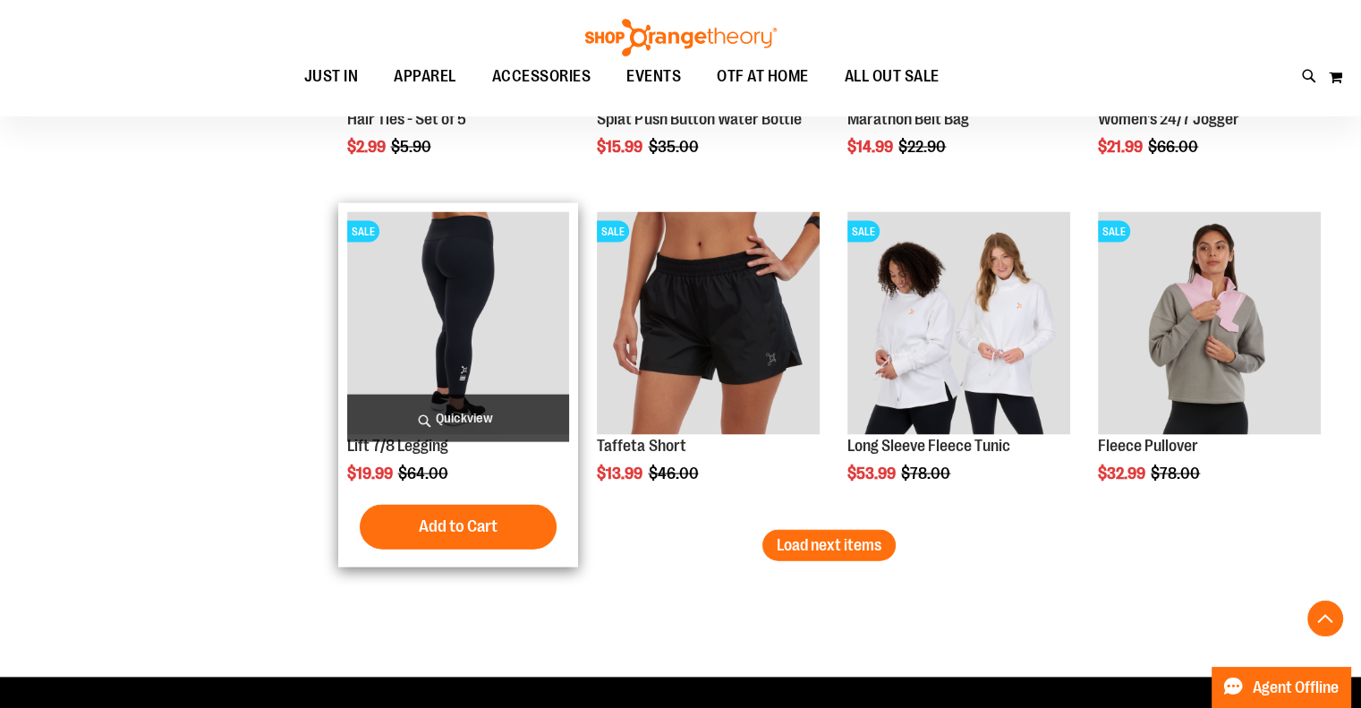
click at [479, 414] on span "Quickview" at bounding box center [458, 417] width 223 height 47
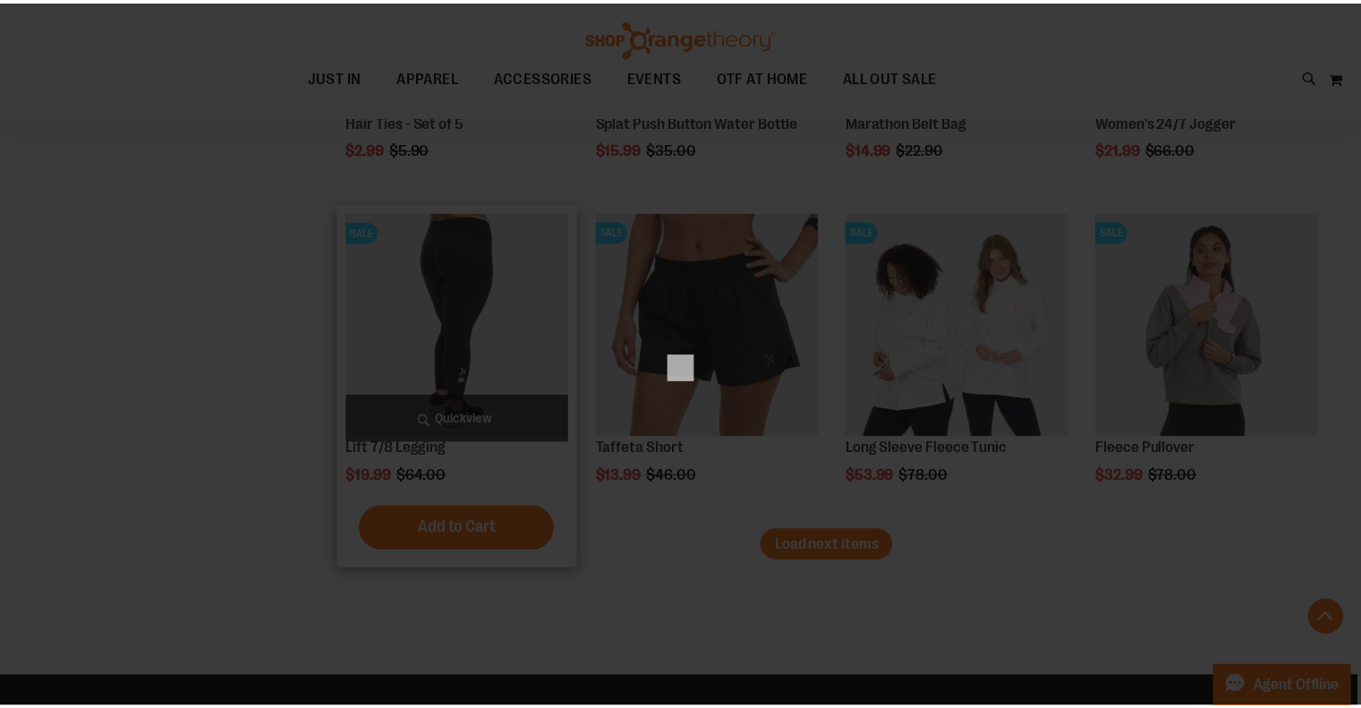
scroll to position [0, 0]
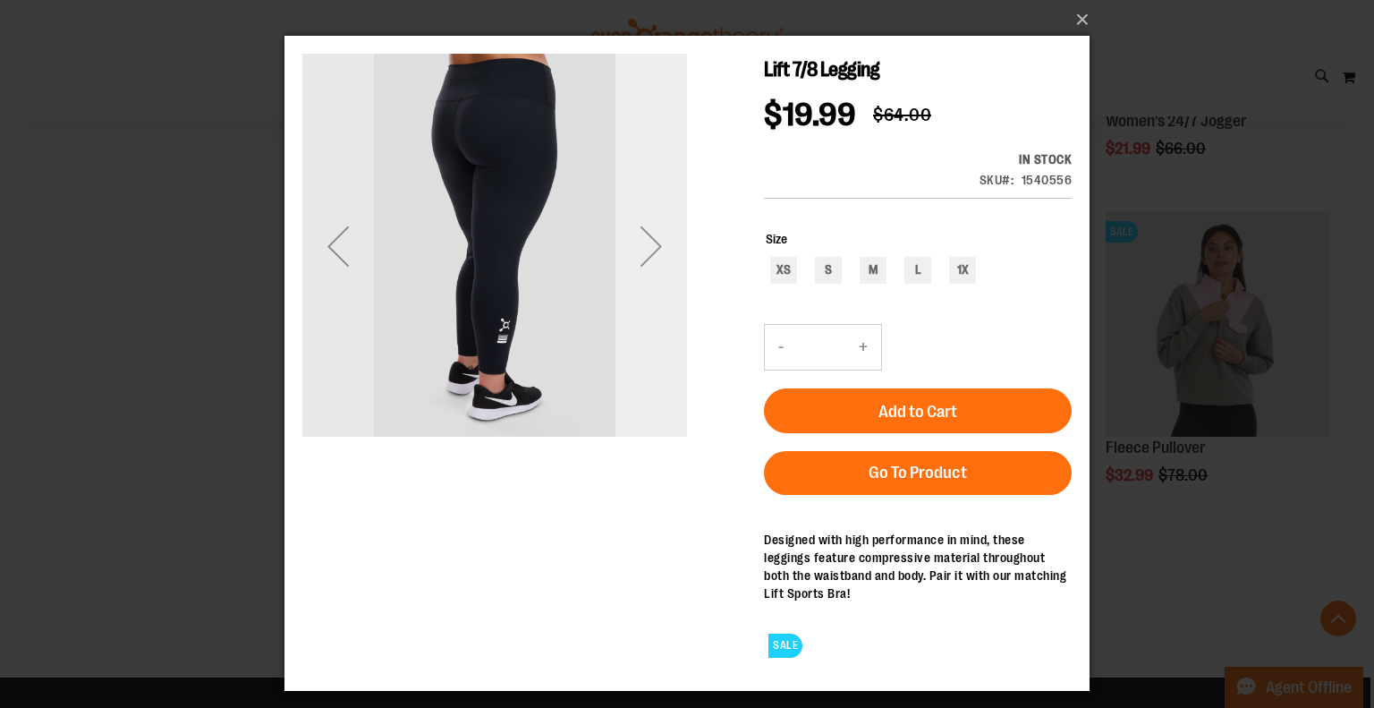
click at [660, 252] on div "Next" at bounding box center [651, 246] width 72 height 72
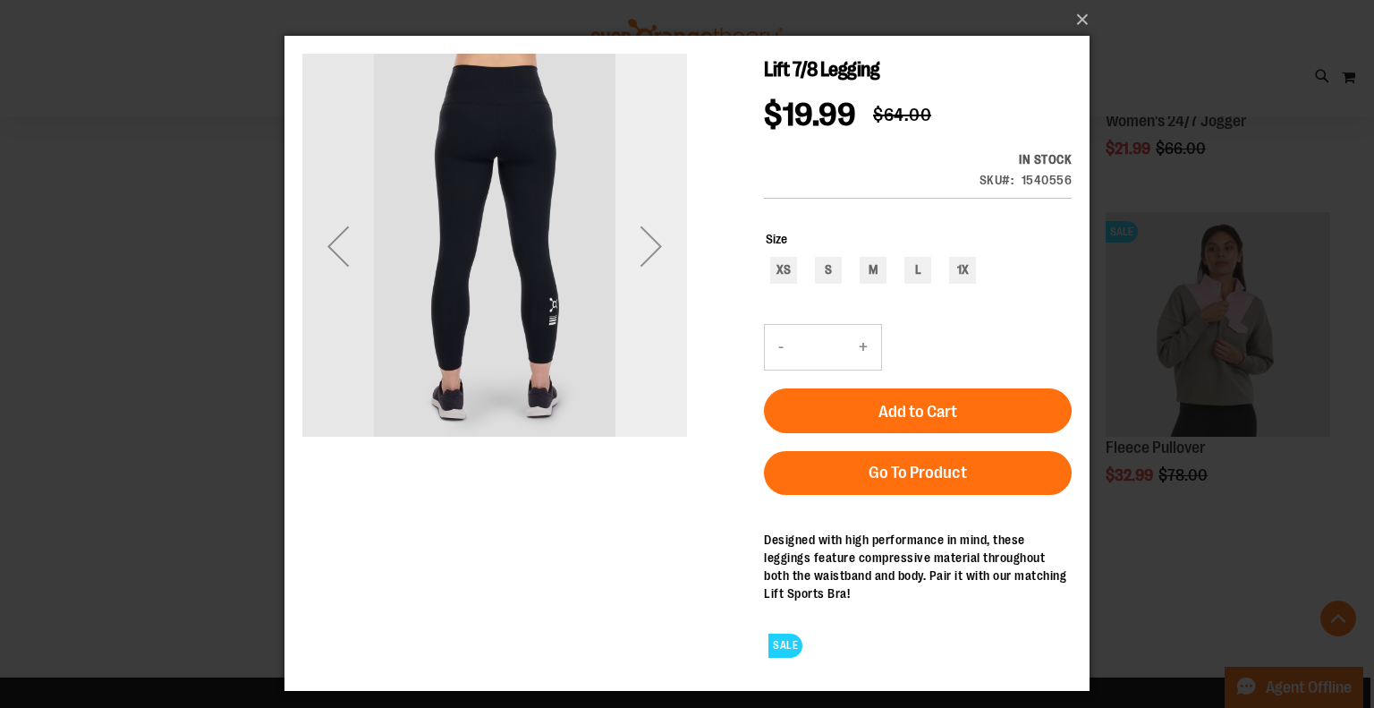
click at [660, 252] on div "Next" at bounding box center [651, 246] width 72 height 72
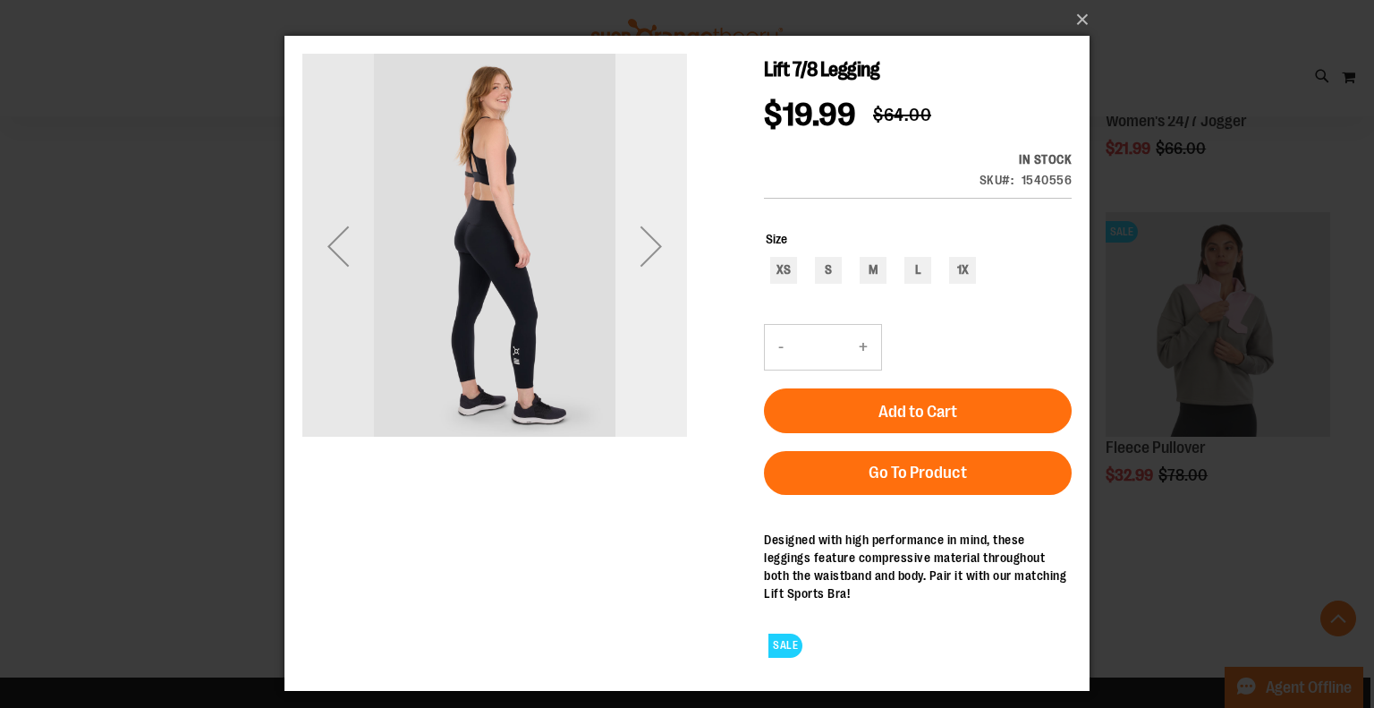
click at [660, 252] on div "Next" at bounding box center [651, 246] width 72 height 72
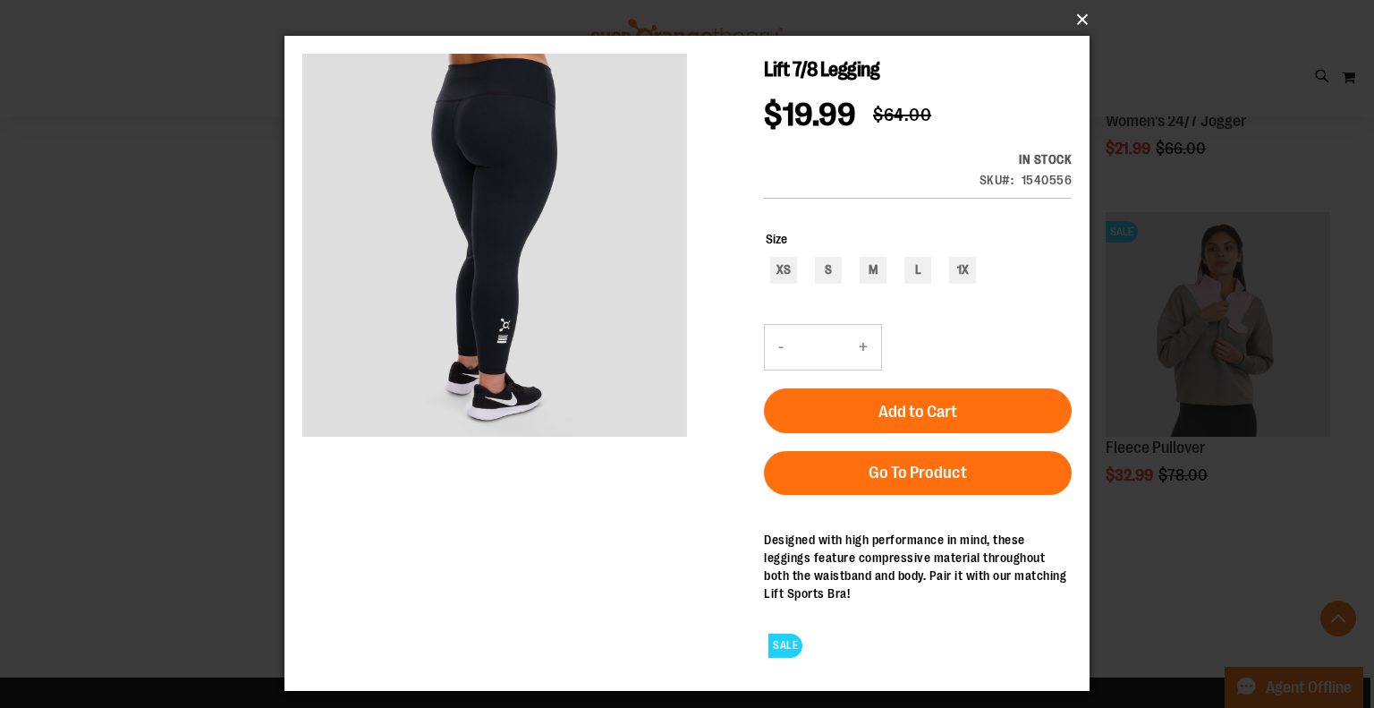
click at [1081, 21] on button "×" at bounding box center [692, 19] width 805 height 39
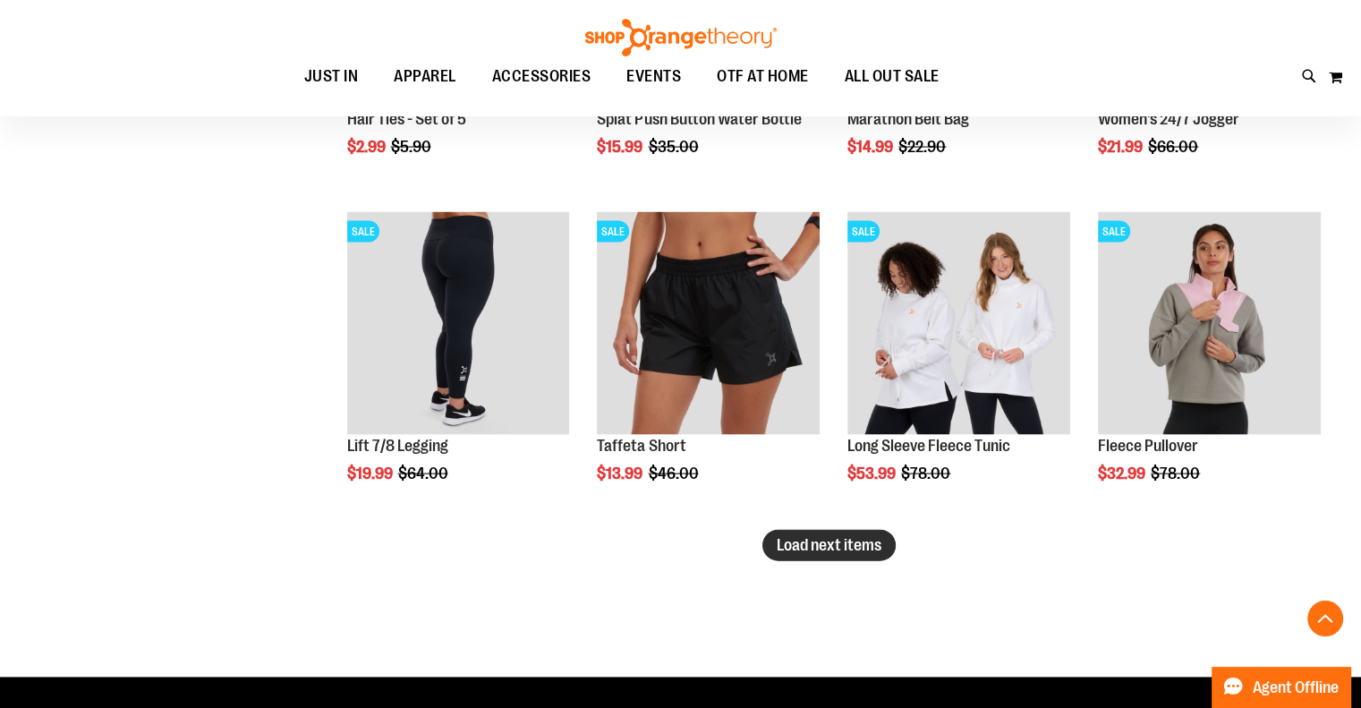
click at [851, 544] on span "Load next items" at bounding box center [828, 545] width 105 height 18
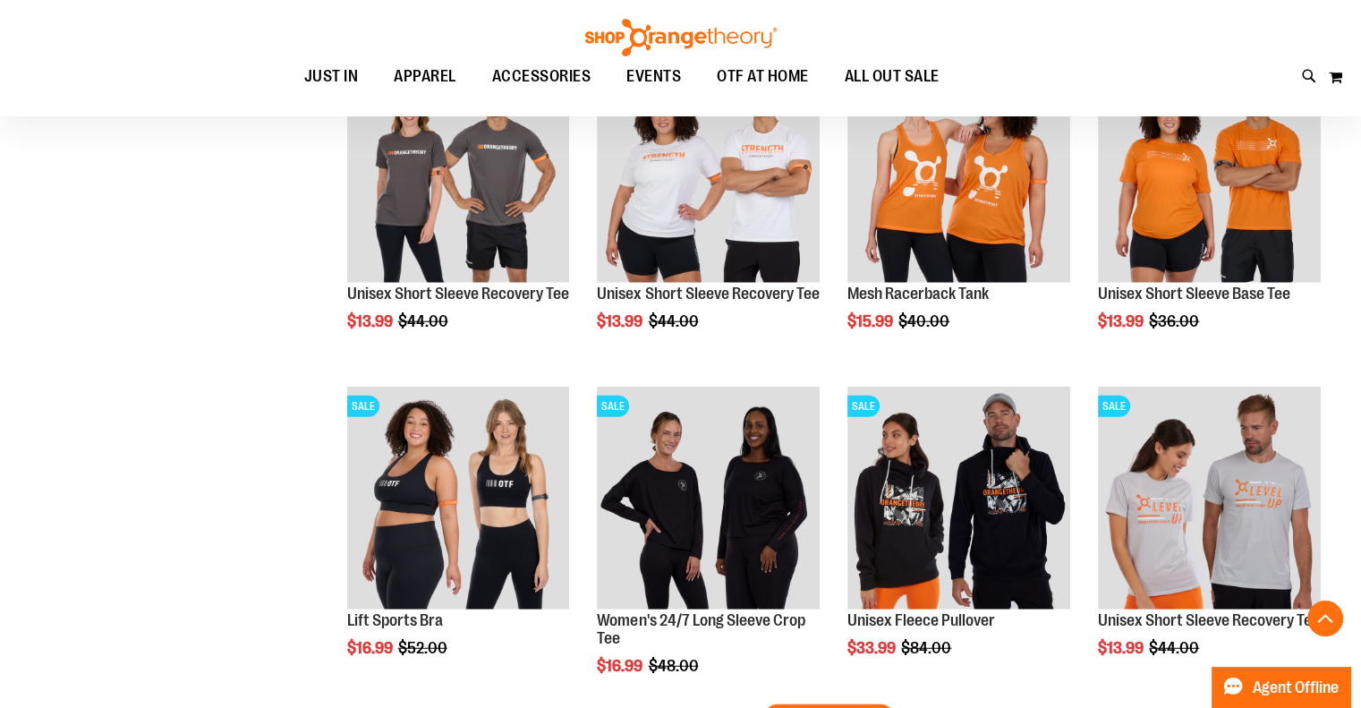
scroll to position [4818, 0]
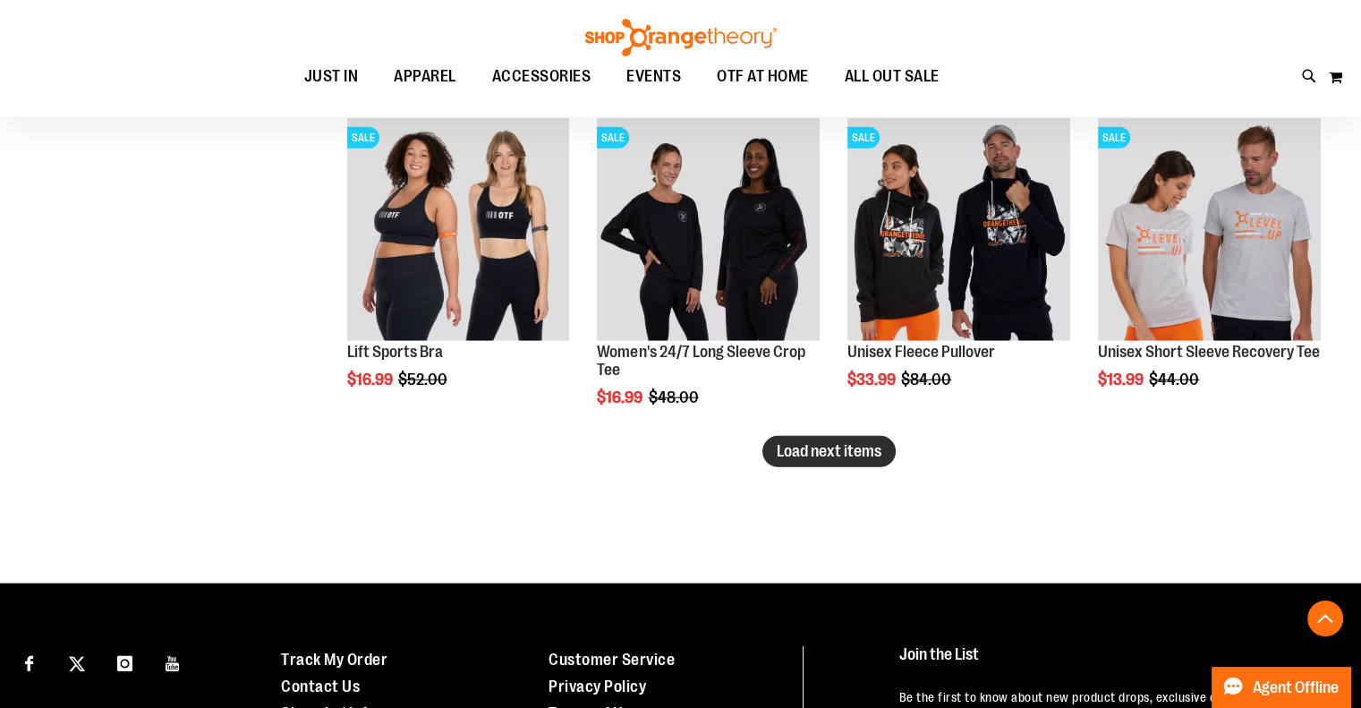
click at [852, 454] on span "Load next items" at bounding box center [828, 451] width 105 height 18
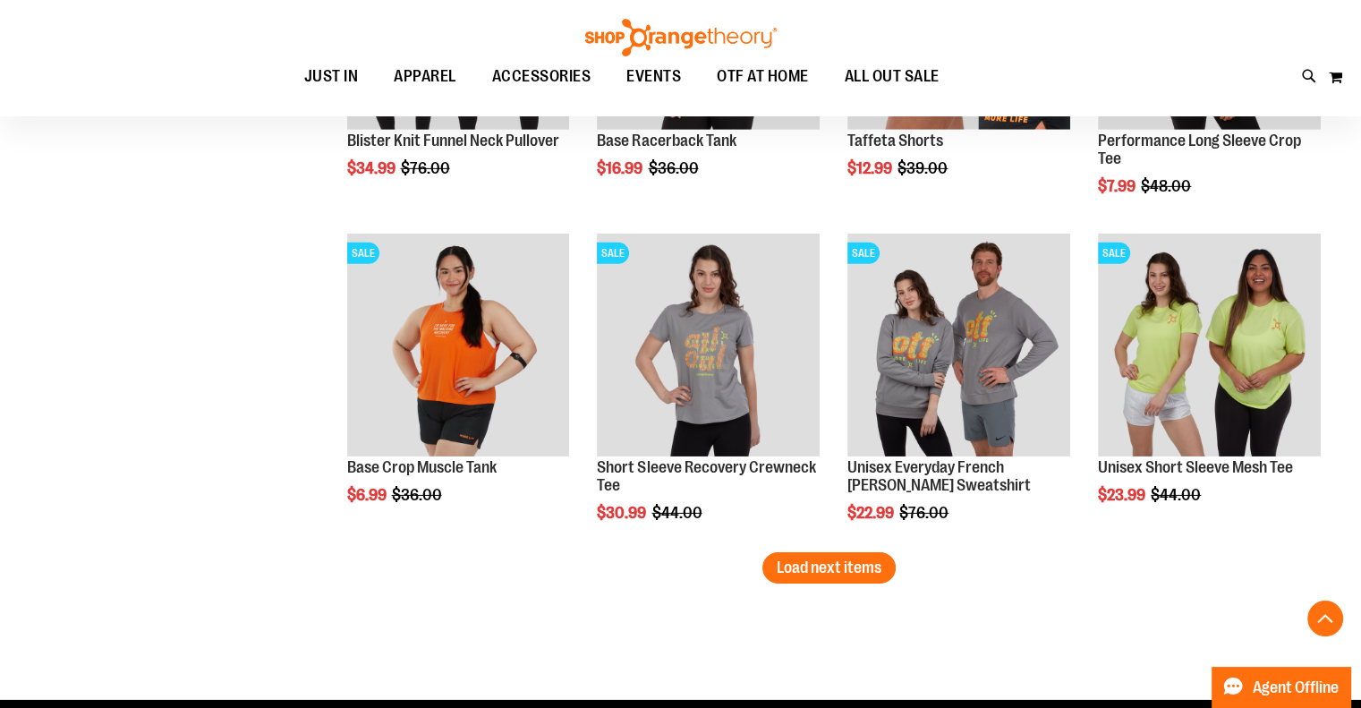
scroll to position [5712, 0]
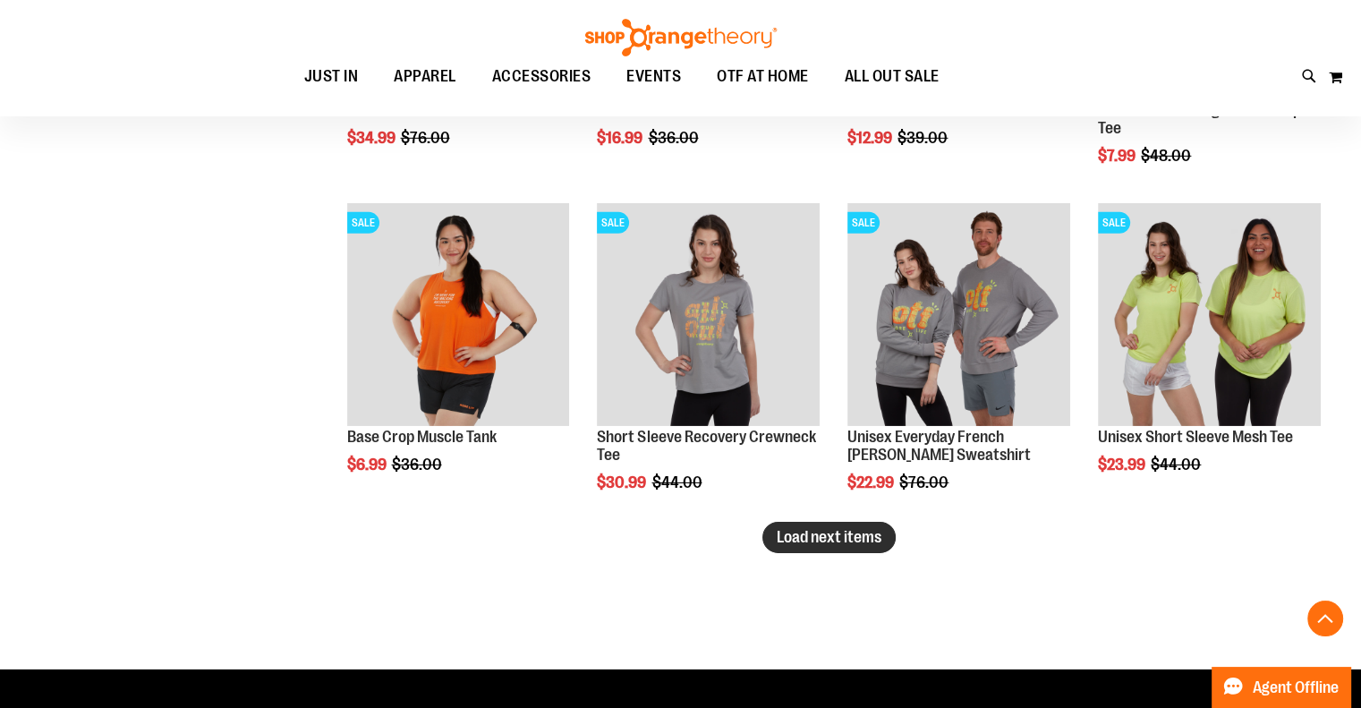
click at [850, 540] on span "Load next items" at bounding box center [828, 537] width 105 height 18
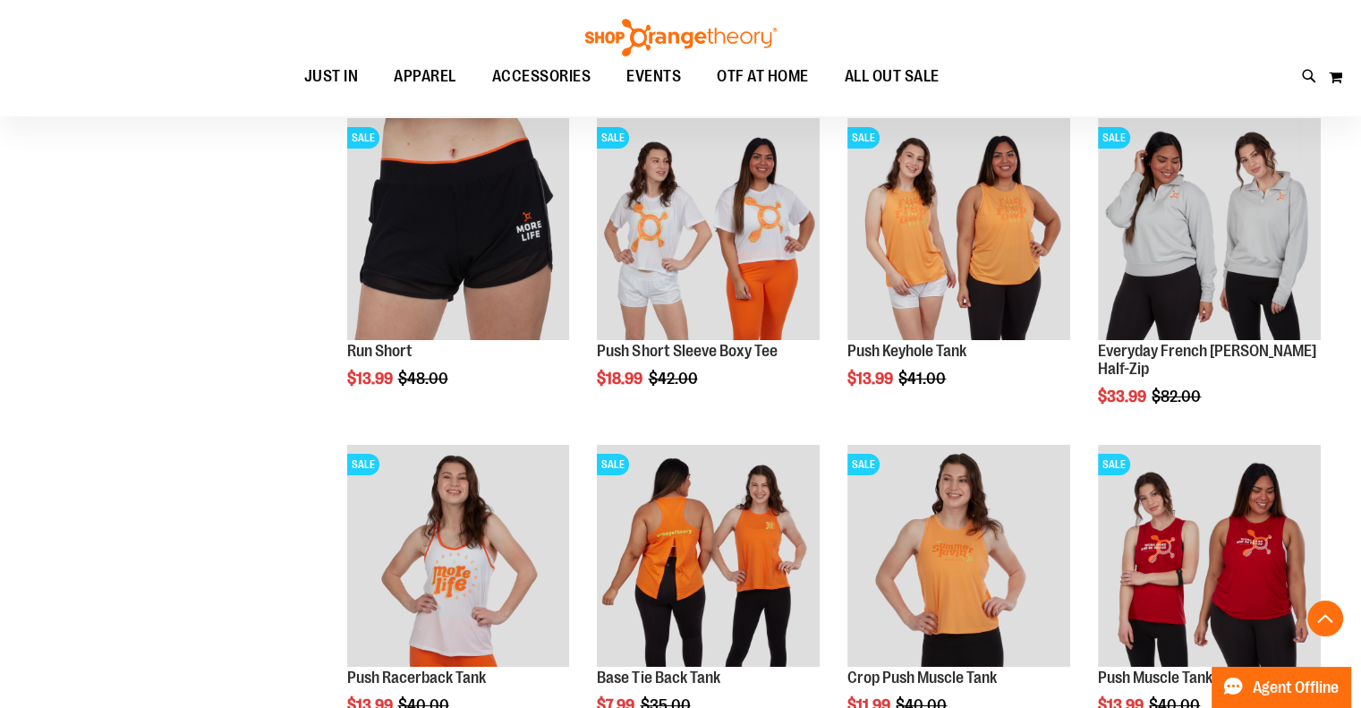
scroll to position [6696, 0]
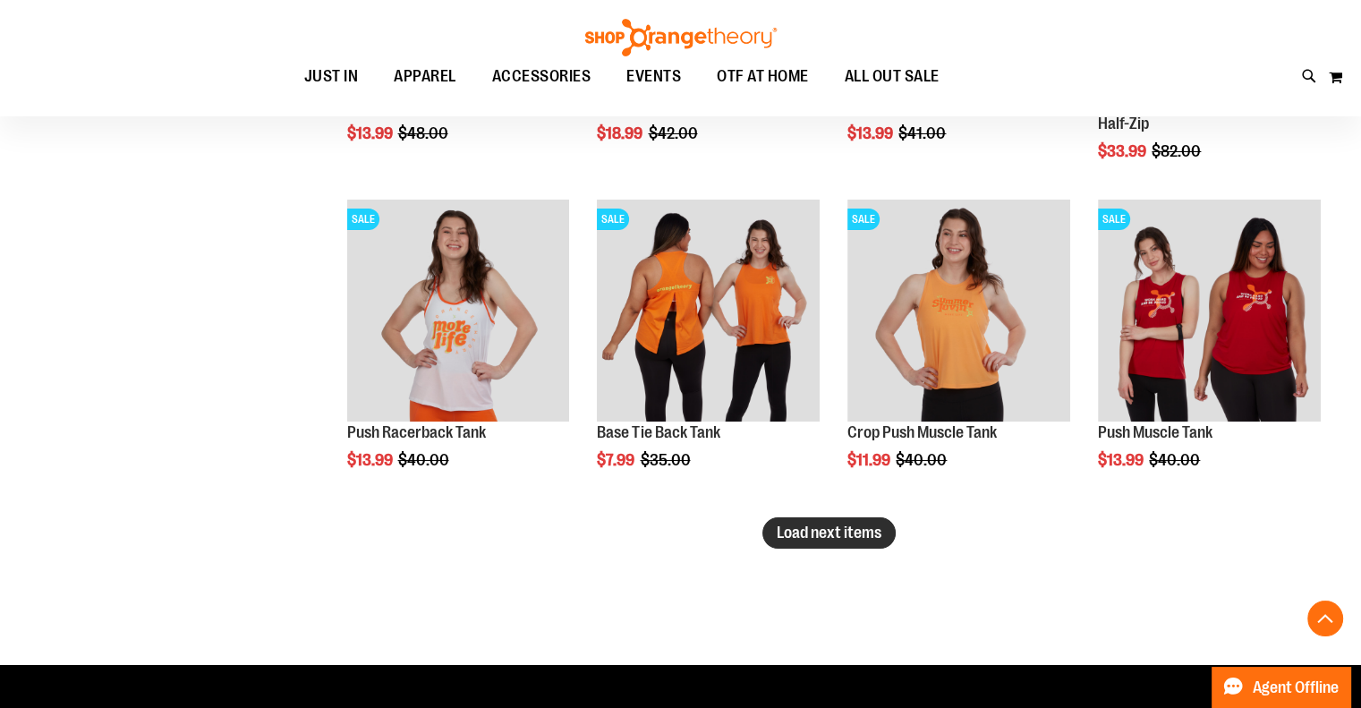
click at [890, 539] on button "Load next items" at bounding box center [828, 532] width 133 height 31
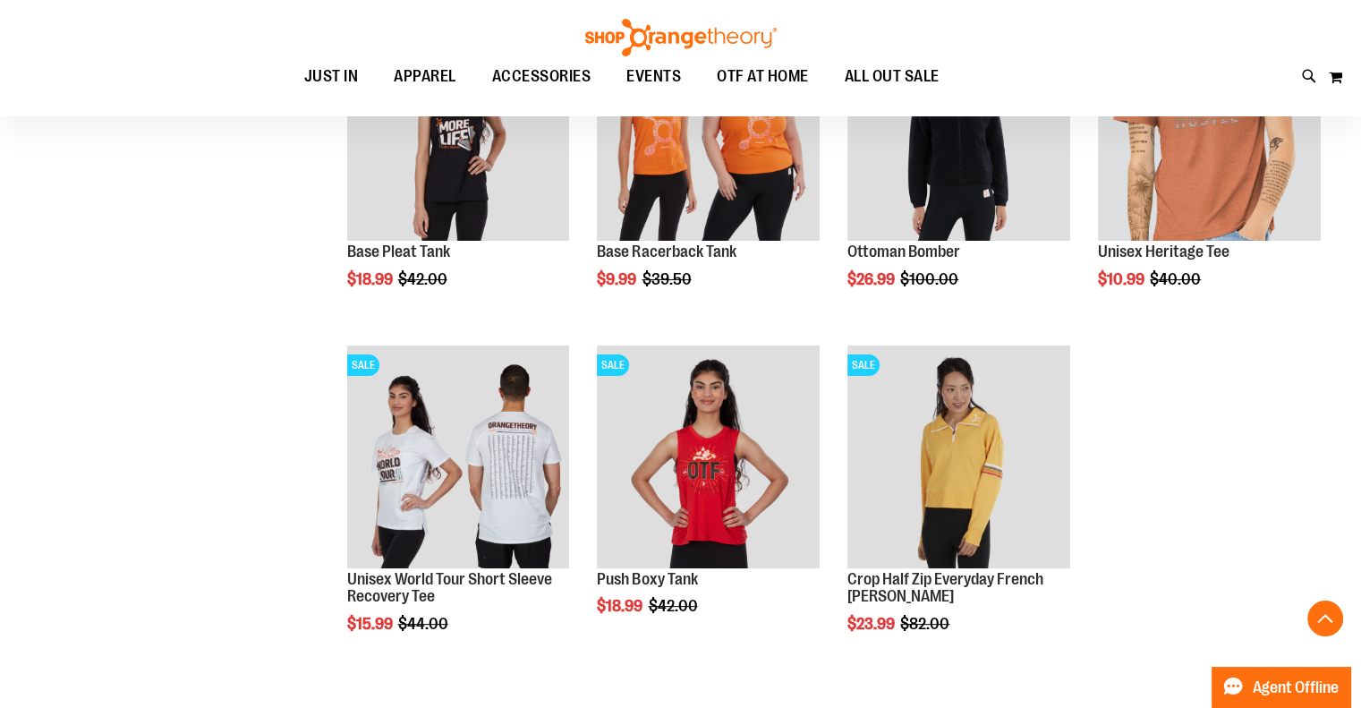
scroll to position [7322, 0]
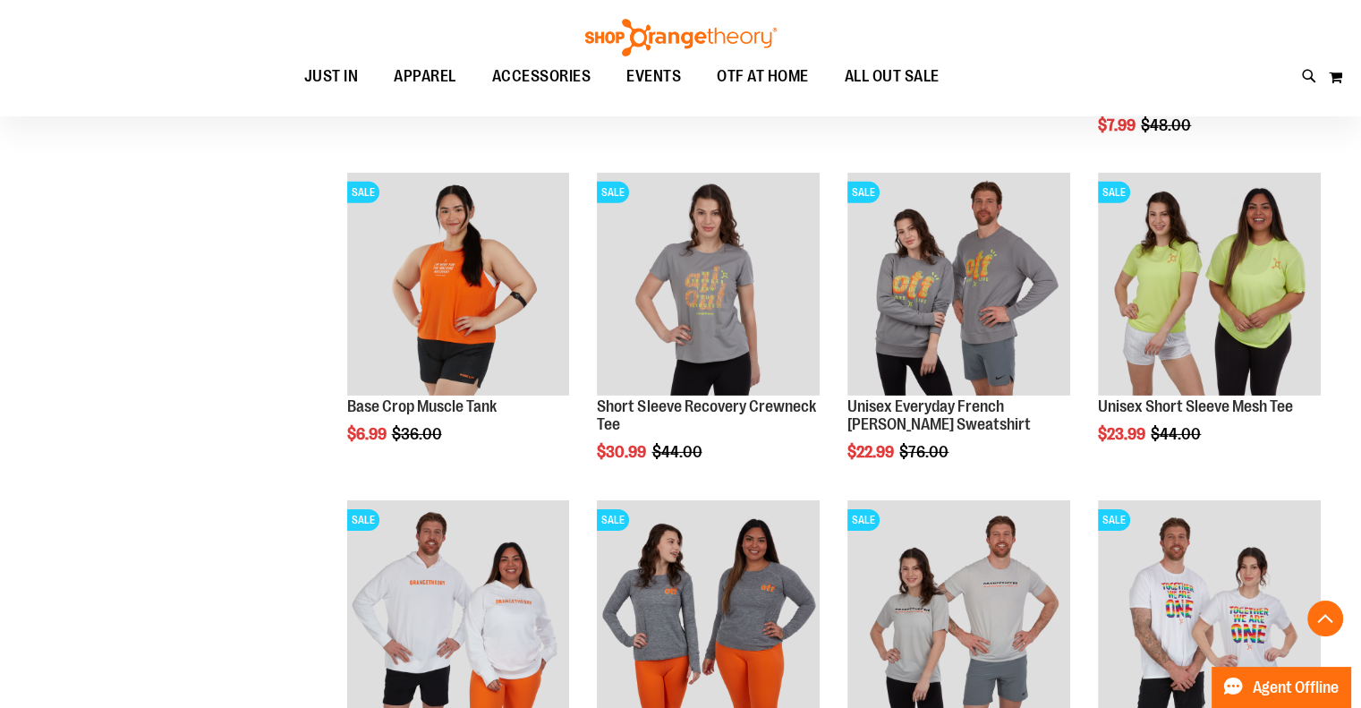
scroll to position [5712, 0]
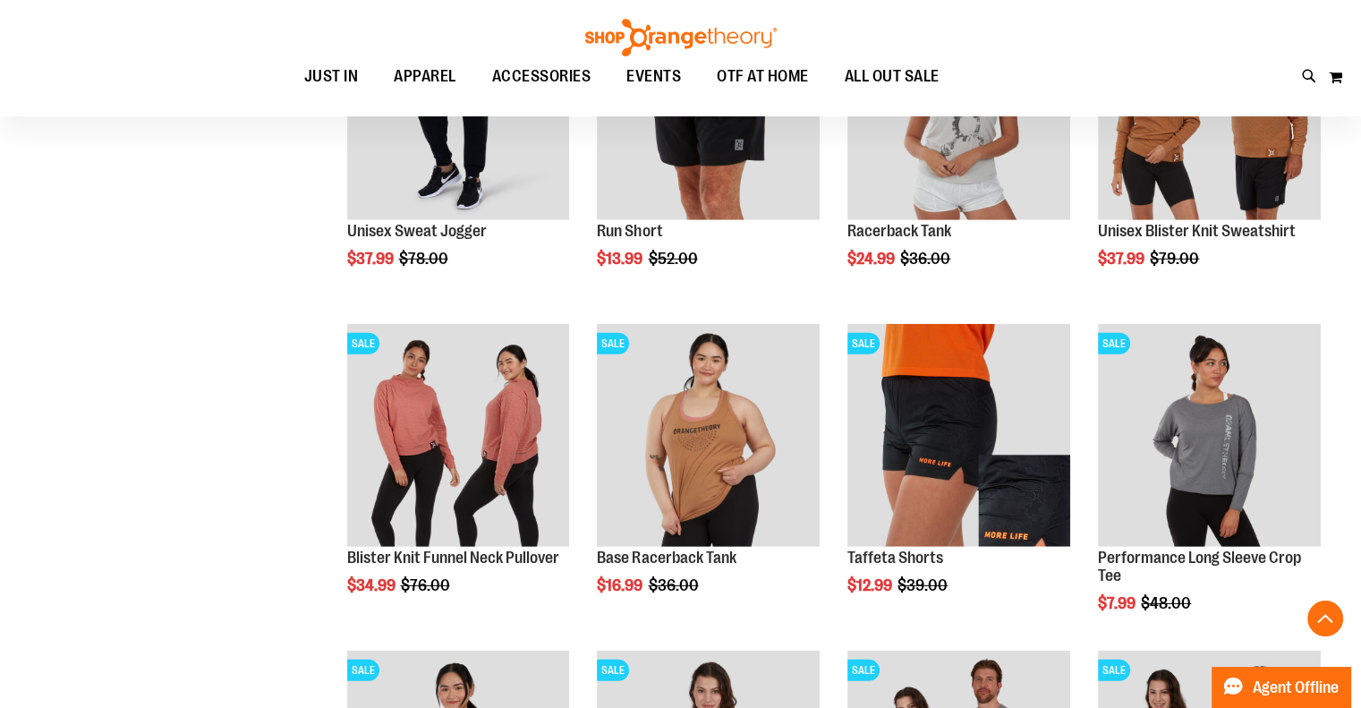
scroll to position [4997, 0]
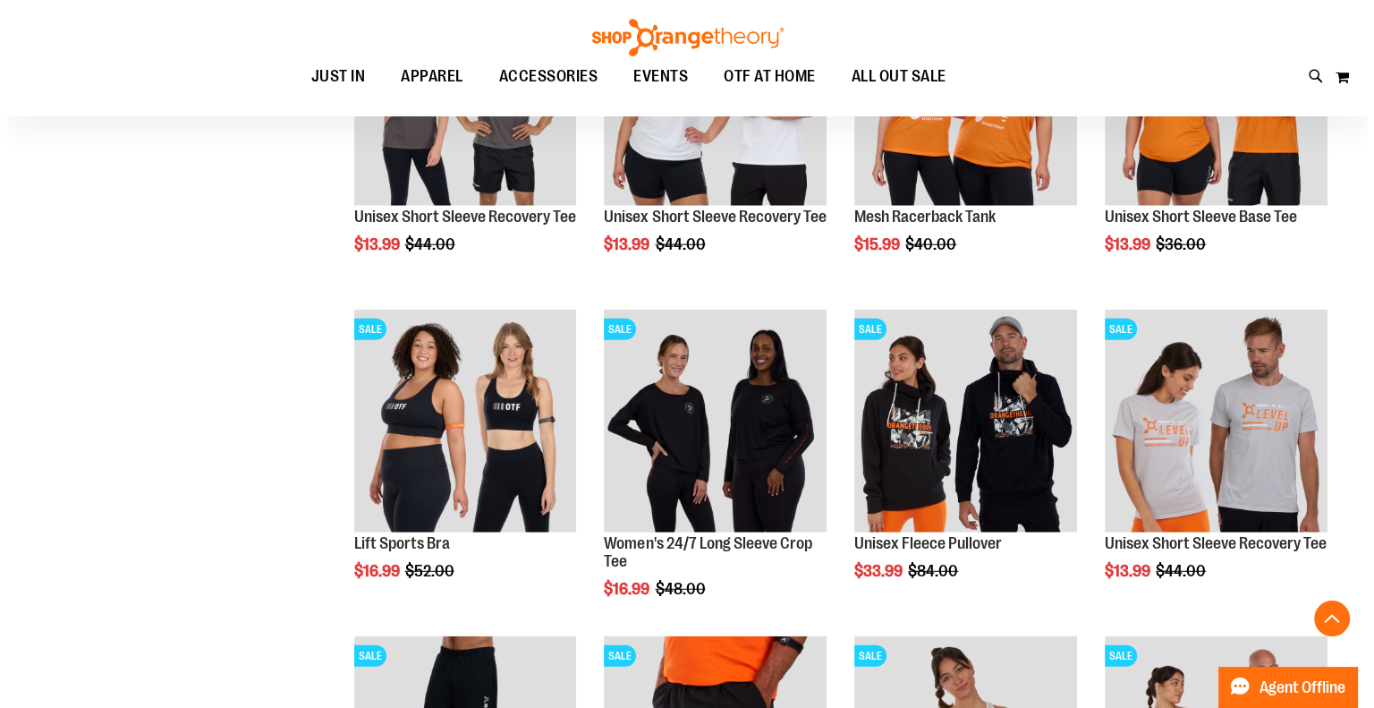
scroll to position [4549, 0]
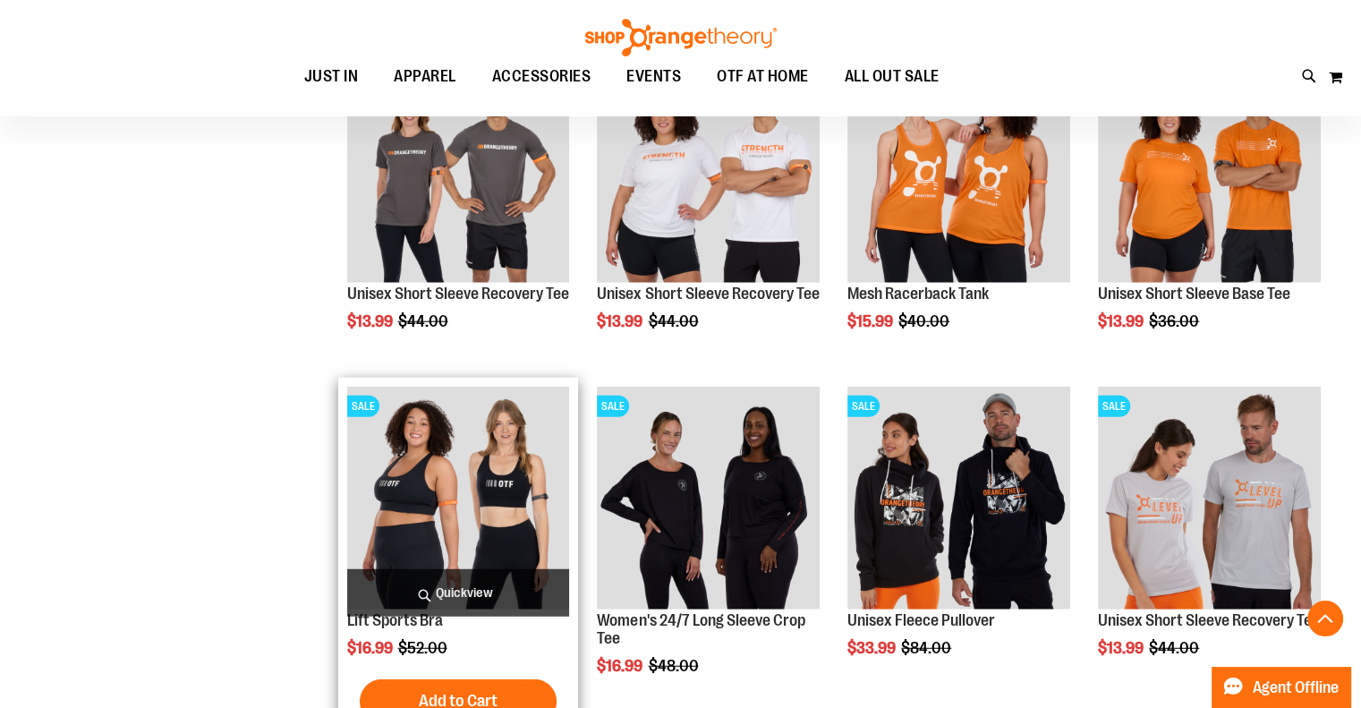
click at [472, 588] on span "Quickview" at bounding box center [458, 592] width 223 height 47
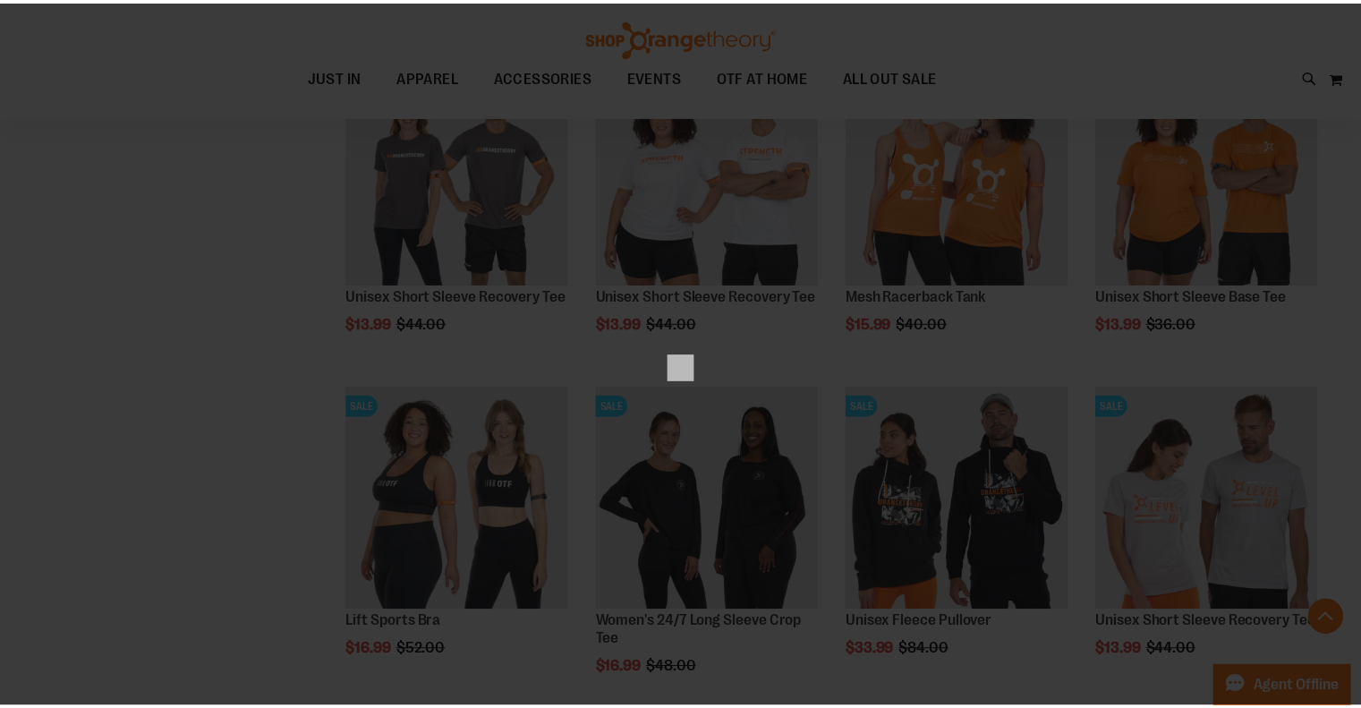
scroll to position [0, 0]
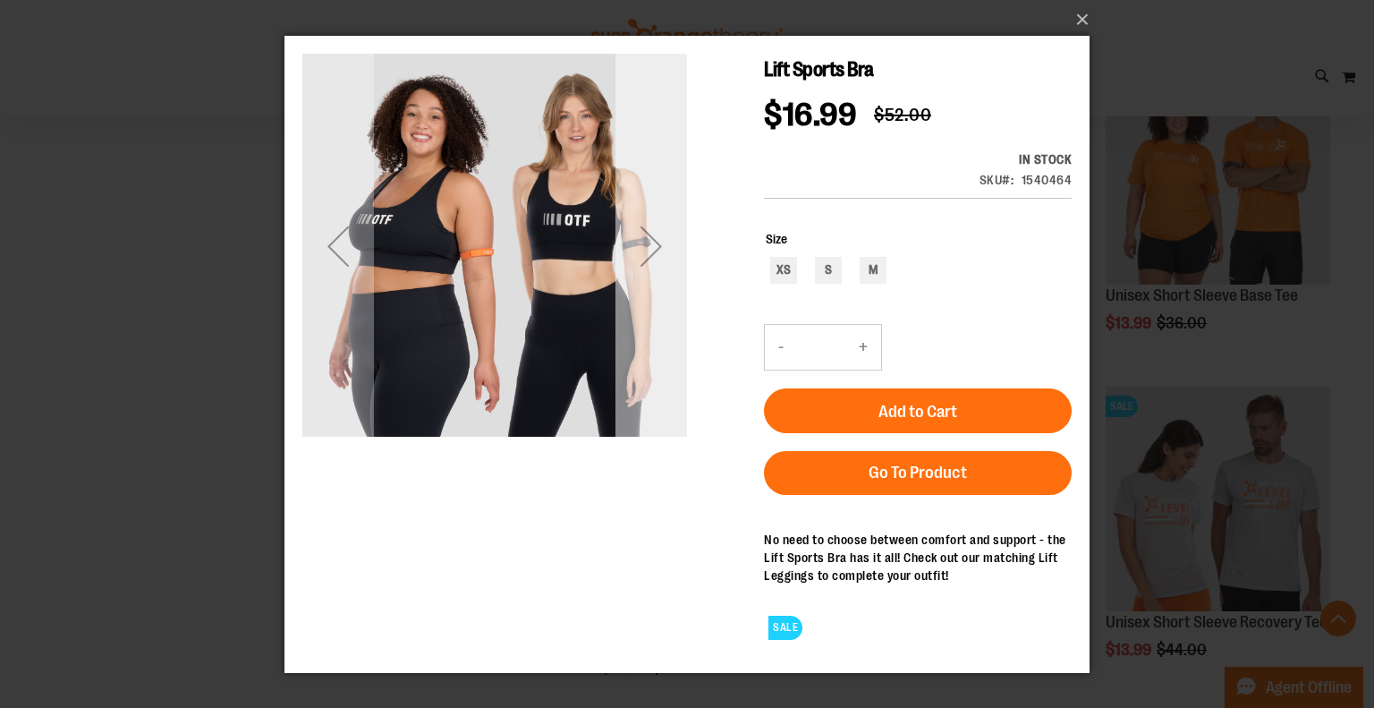
click at [654, 250] on div "Next" at bounding box center [651, 246] width 72 height 72
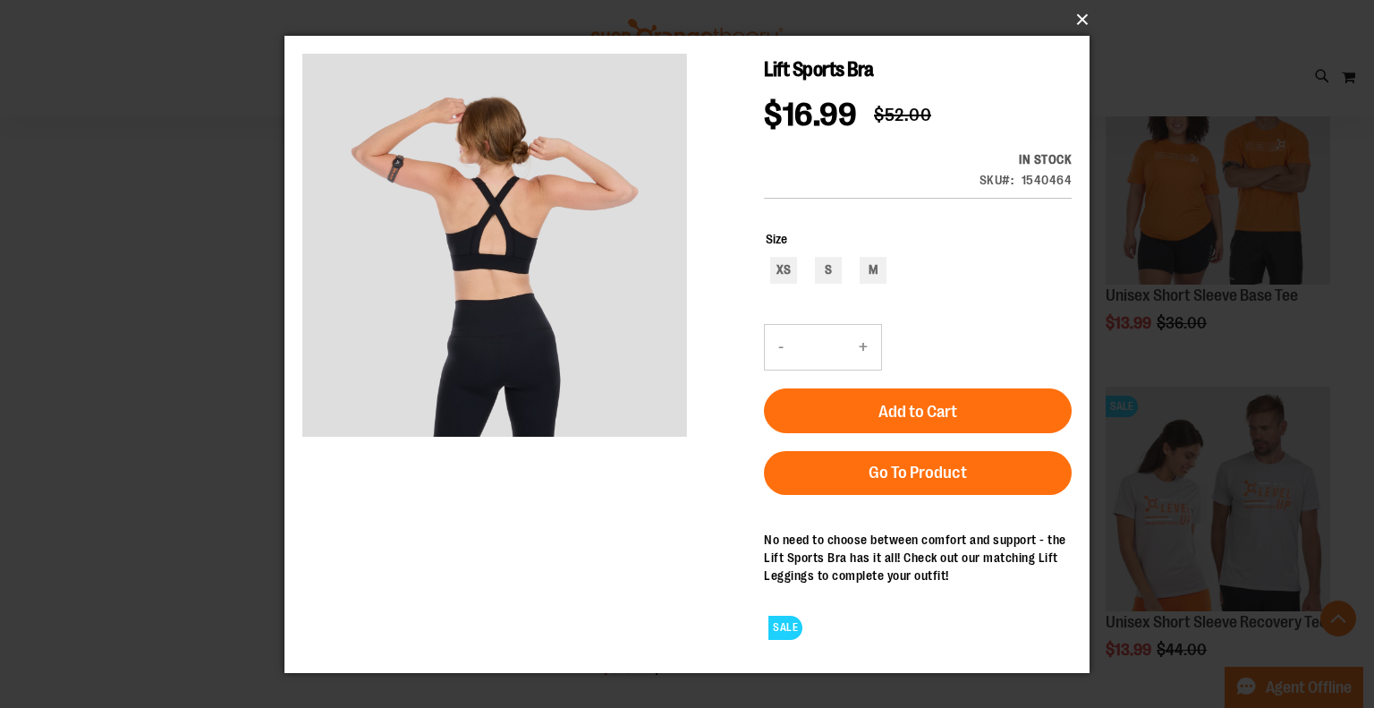
click at [1091, 20] on button "×" at bounding box center [692, 19] width 805 height 39
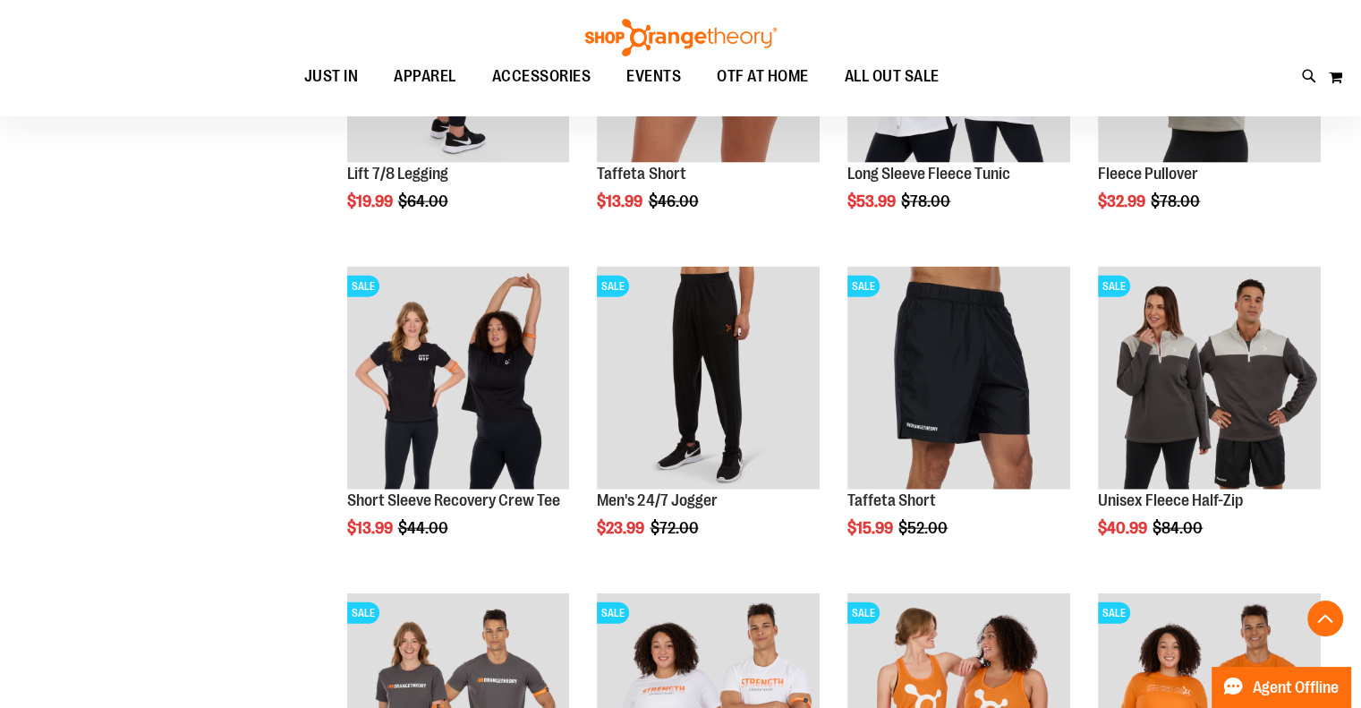
scroll to position [4013, 0]
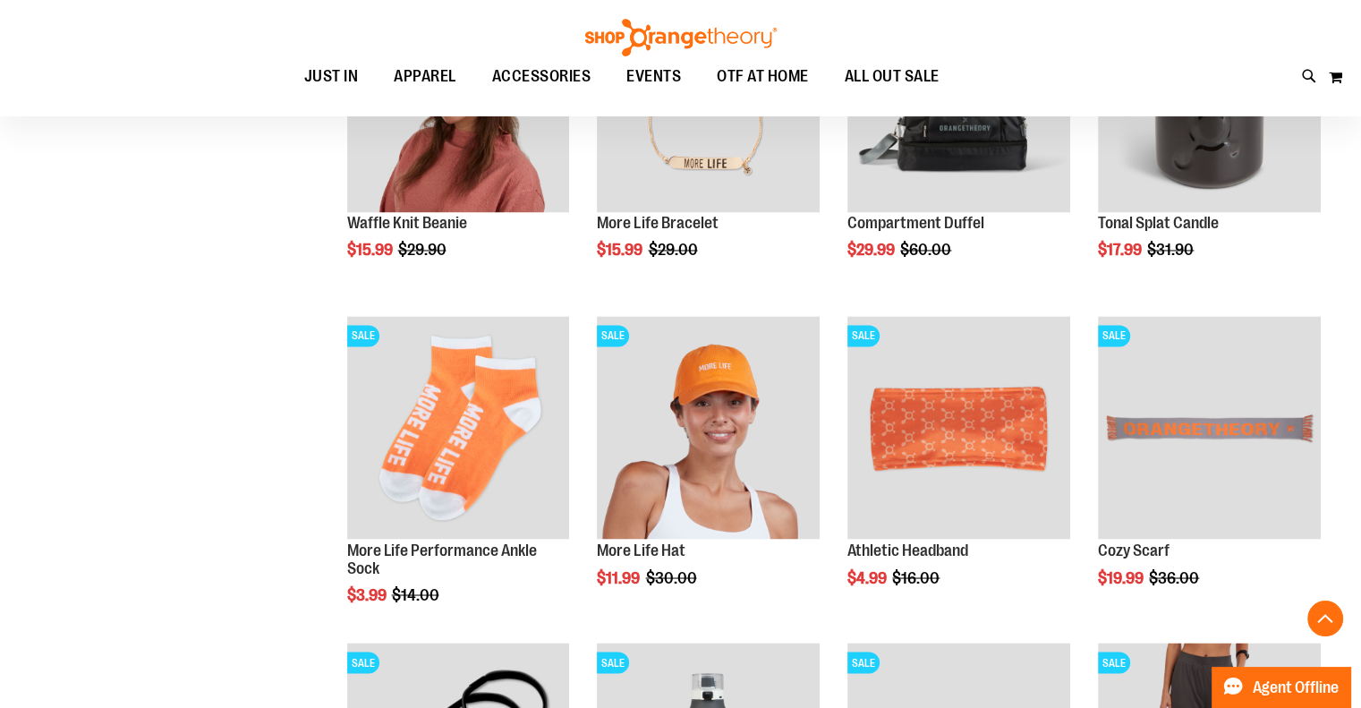
scroll to position [2850, 0]
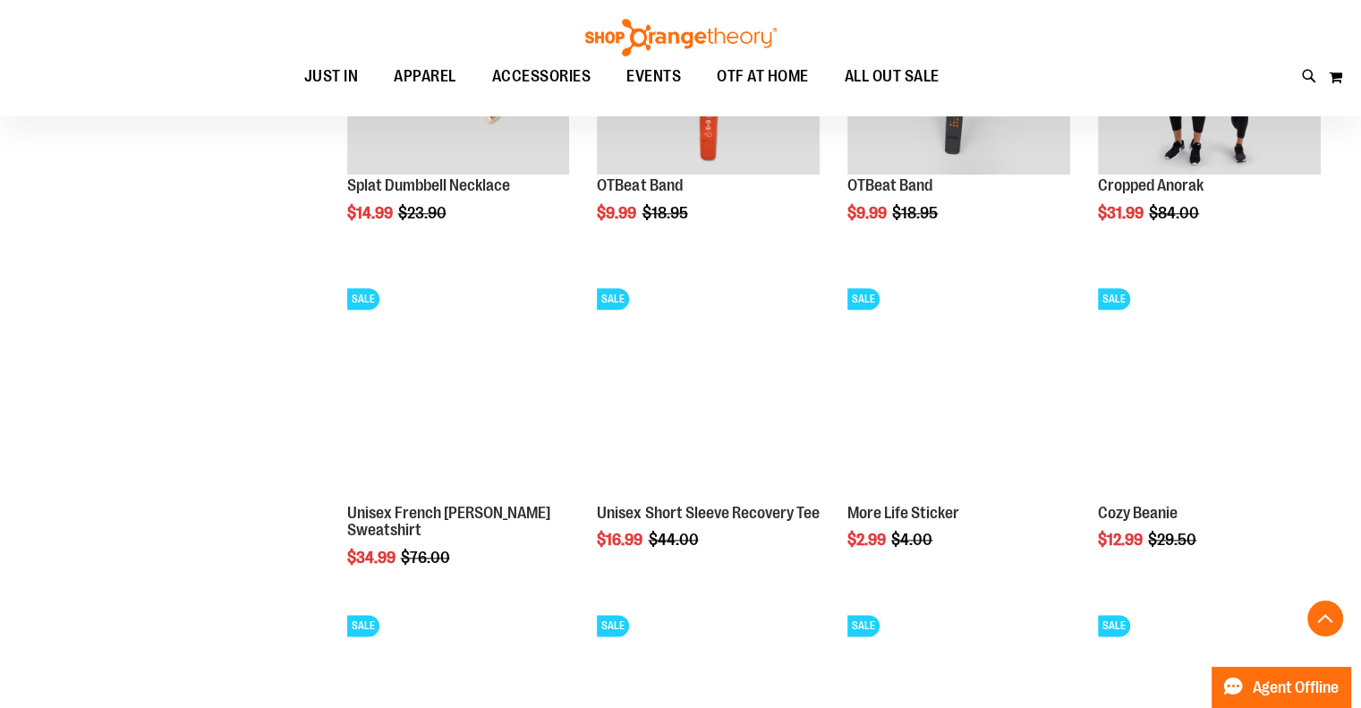
scroll to position [1866, 0]
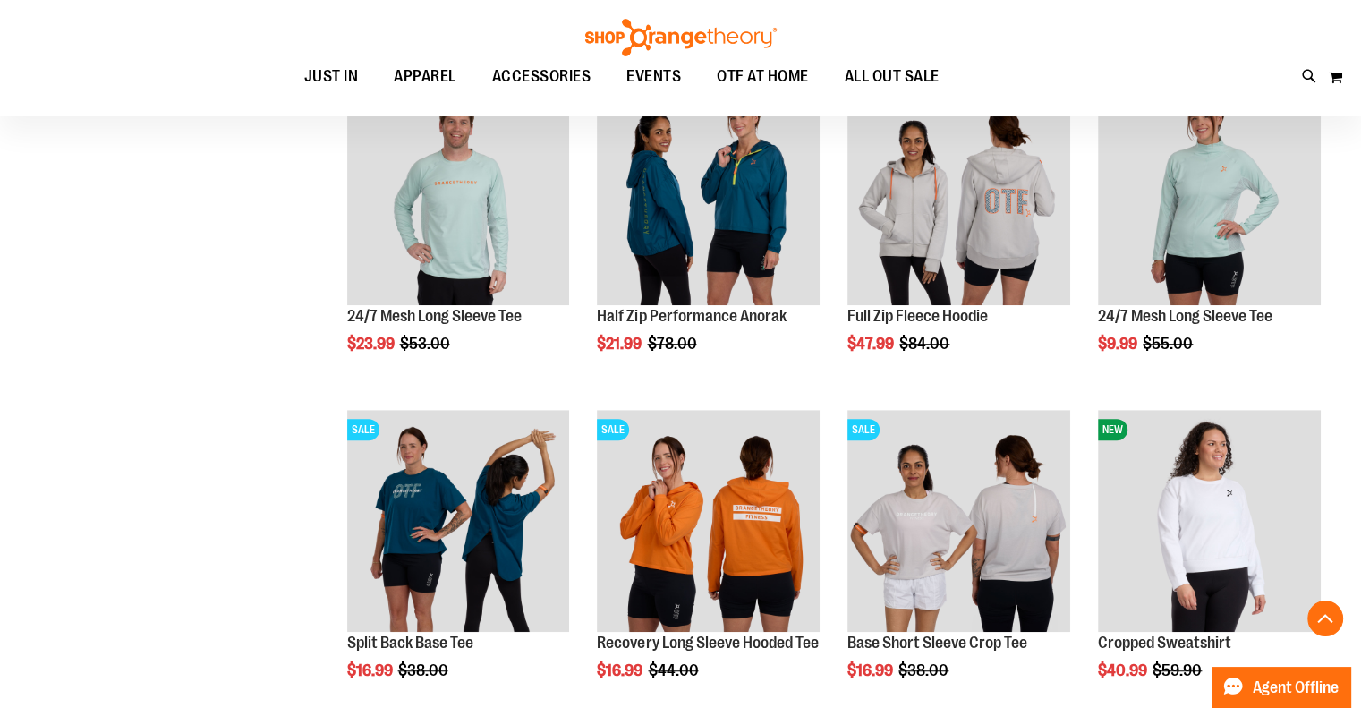
scroll to position [882, 0]
